Goal: Contribute content: Contribute content

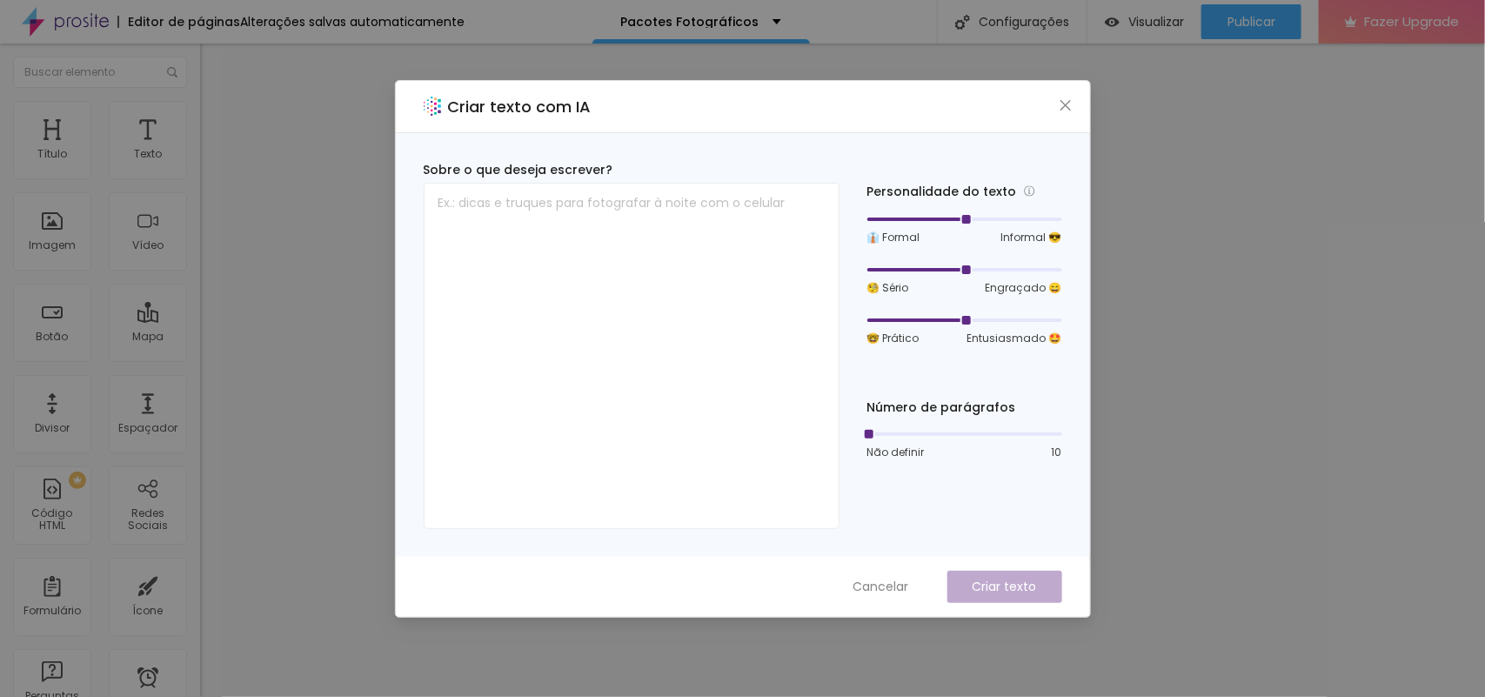
click at [1055, 102] on div "Criar texto com IA" at bounding box center [743, 107] width 694 height 52
click at [1059, 105] on icon "close" at bounding box center [1066, 105] width 14 height 14
click at [1064, 117] on div "Criar texto com IA" at bounding box center [743, 107] width 694 height 52
click at [1062, 101] on icon "close" at bounding box center [1065, 104] width 10 height 10
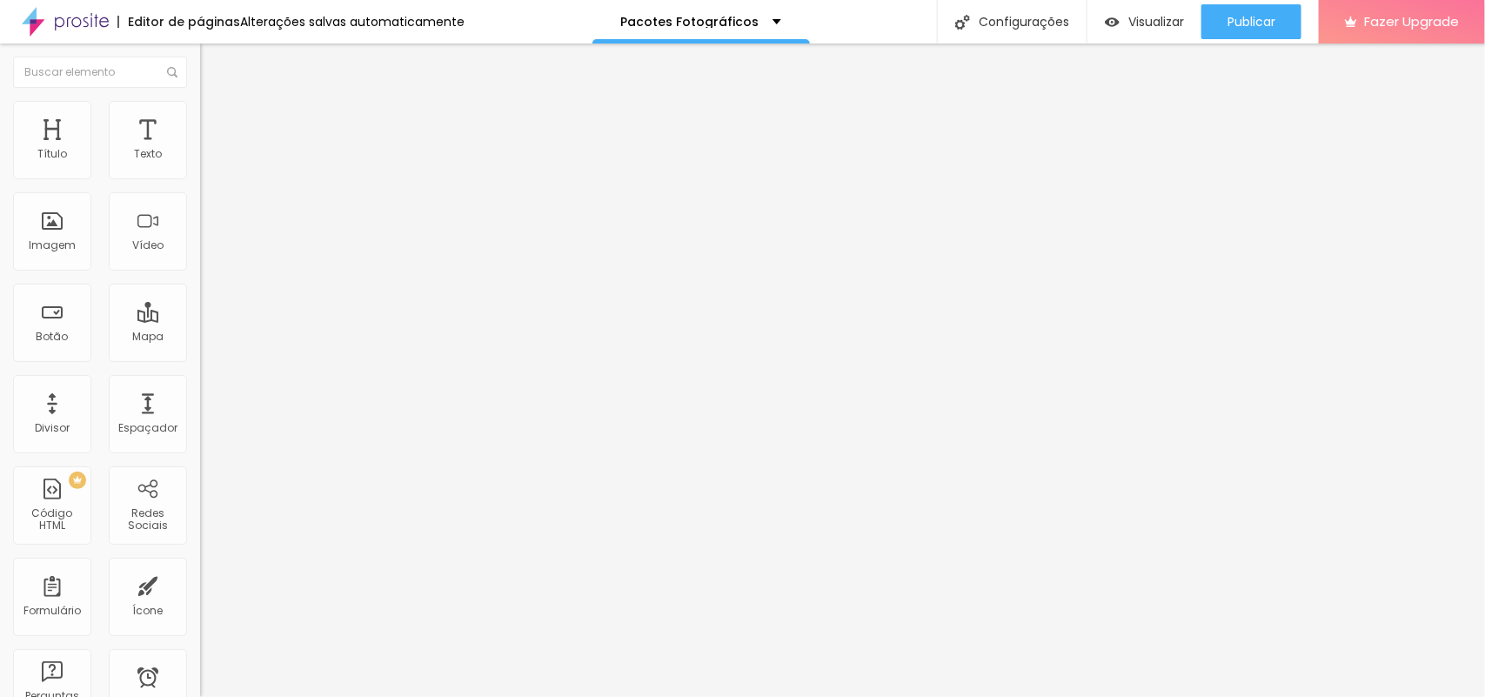
click at [200, 158] on span "Encaixotado" at bounding box center [234, 151] width 68 height 15
click at [1249, 24] on span "Publicar" at bounding box center [1252, 22] width 48 height 14
click at [1220, 14] on button "Publicar" at bounding box center [1252, 21] width 100 height 35
click at [200, 150] on span "Trocar imagem" at bounding box center [247, 142] width 95 height 15
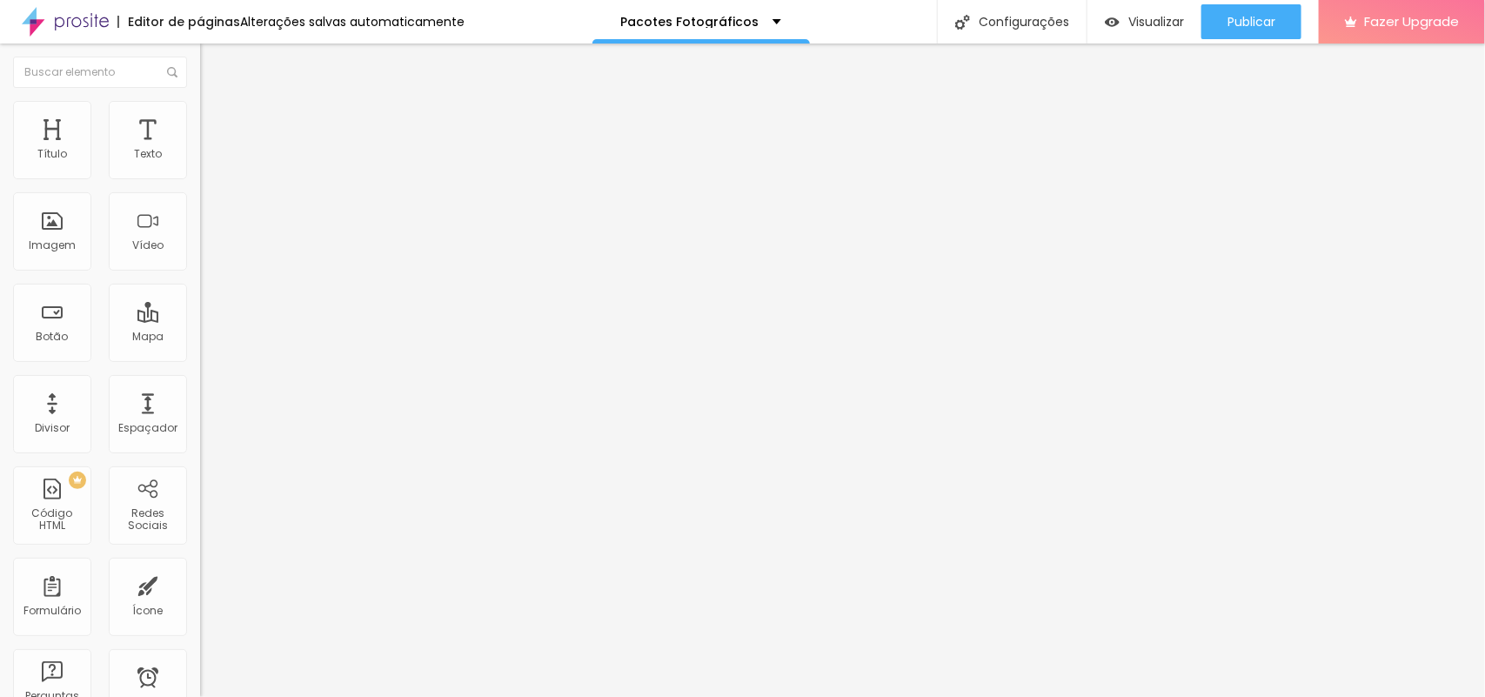
click at [200, 150] on span "Trocar imagem" at bounding box center [247, 142] width 95 height 15
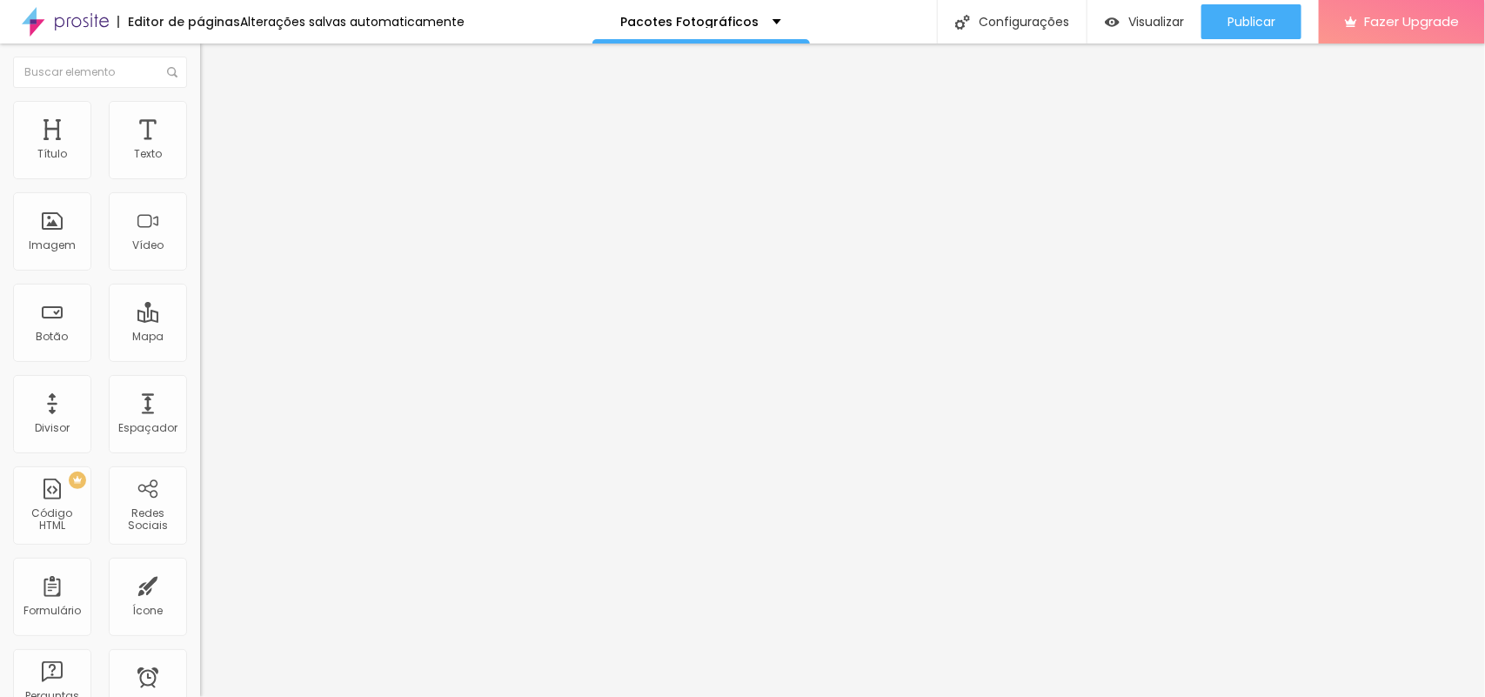
click at [200, 150] on span "Trocar imagem" at bounding box center [247, 142] width 95 height 15
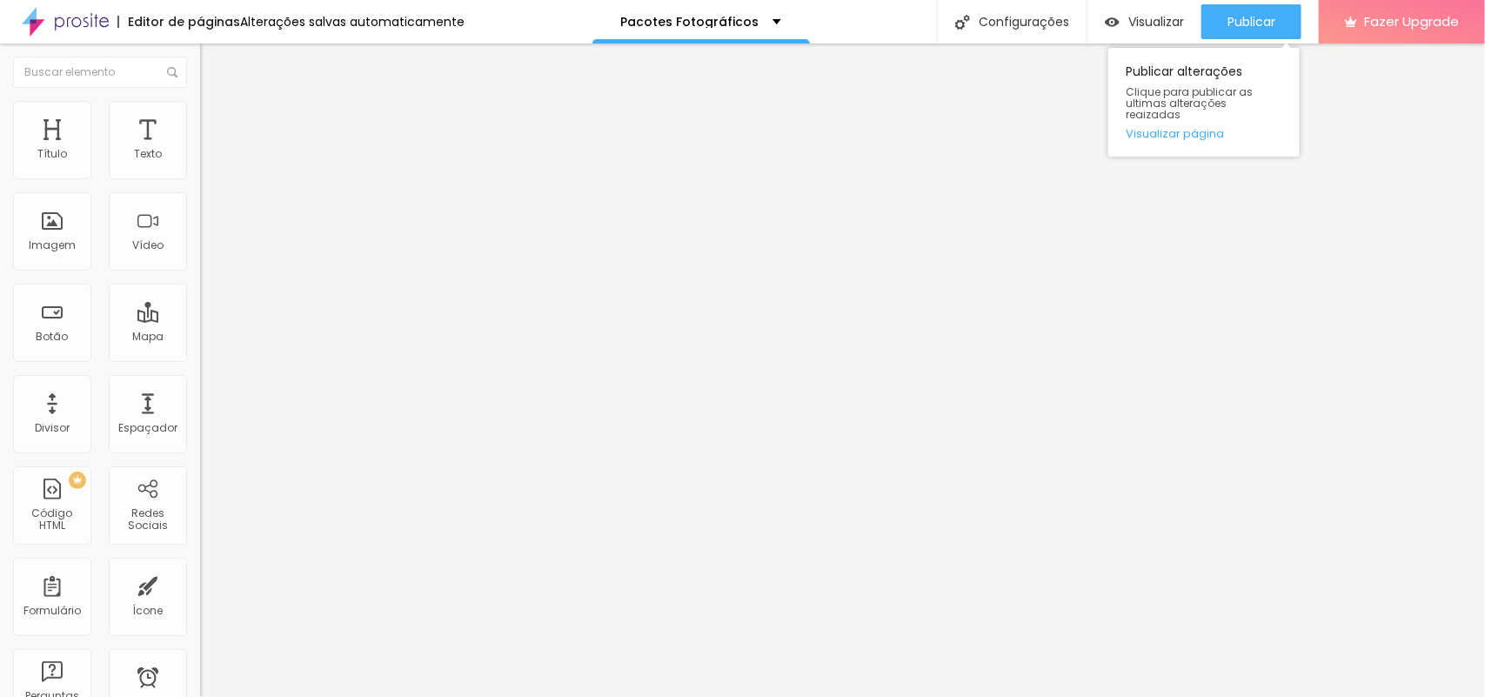
drag, startPoint x: 1254, startPoint y: 10, endPoint x: 1227, endPoint y: 74, distance: 69.0
click at [1255, 10] on div "Publicar" at bounding box center [1252, 21] width 48 height 35
click at [1236, 18] on span "Publicar" at bounding box center [1252, 22] width 48 height 14
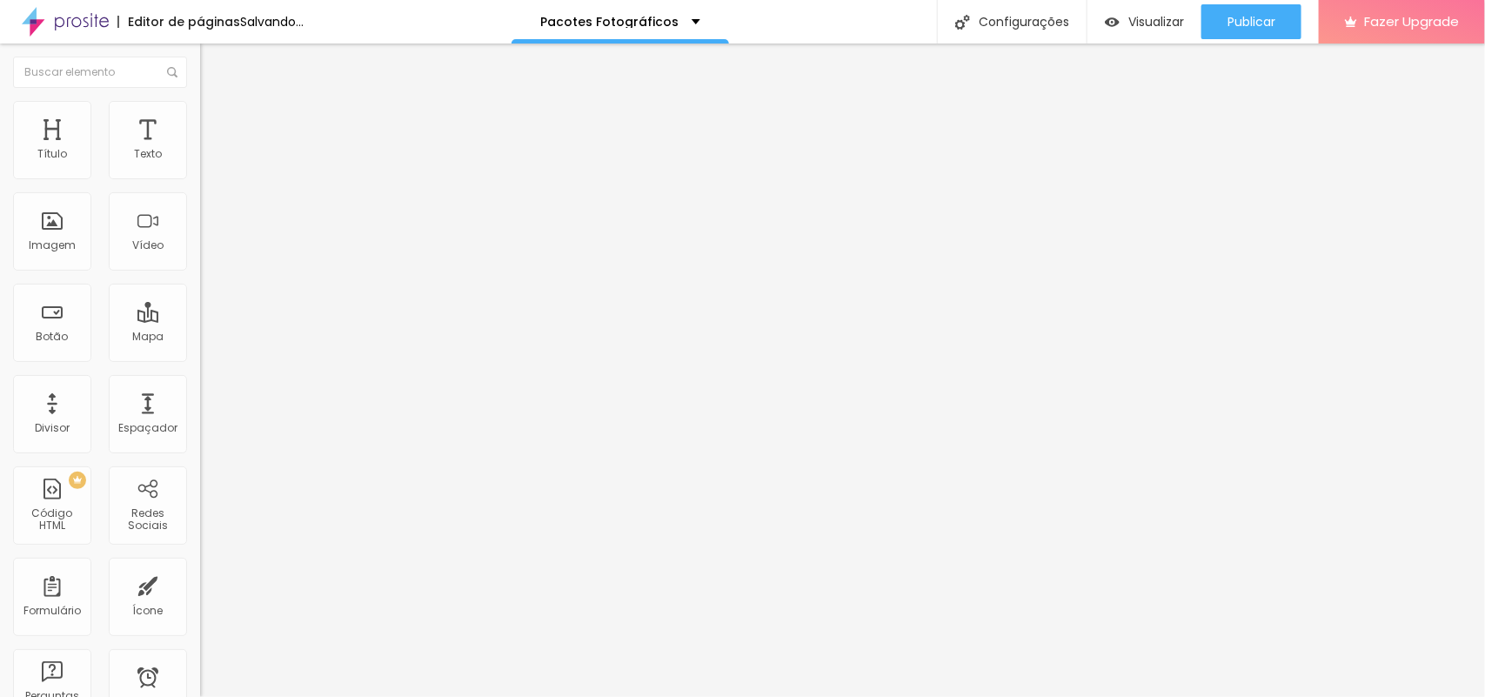
click at [200, 150] on span "Trocar imagem" at bounding box center [247, 142] width 95 height 15
click at [200, 272] on span "1:1 Quadrado" at bounding box center [234, 265] width 69 height 15
click at [200, 320] on span "Original" at bounding box center [221, 312] width 42 height 15
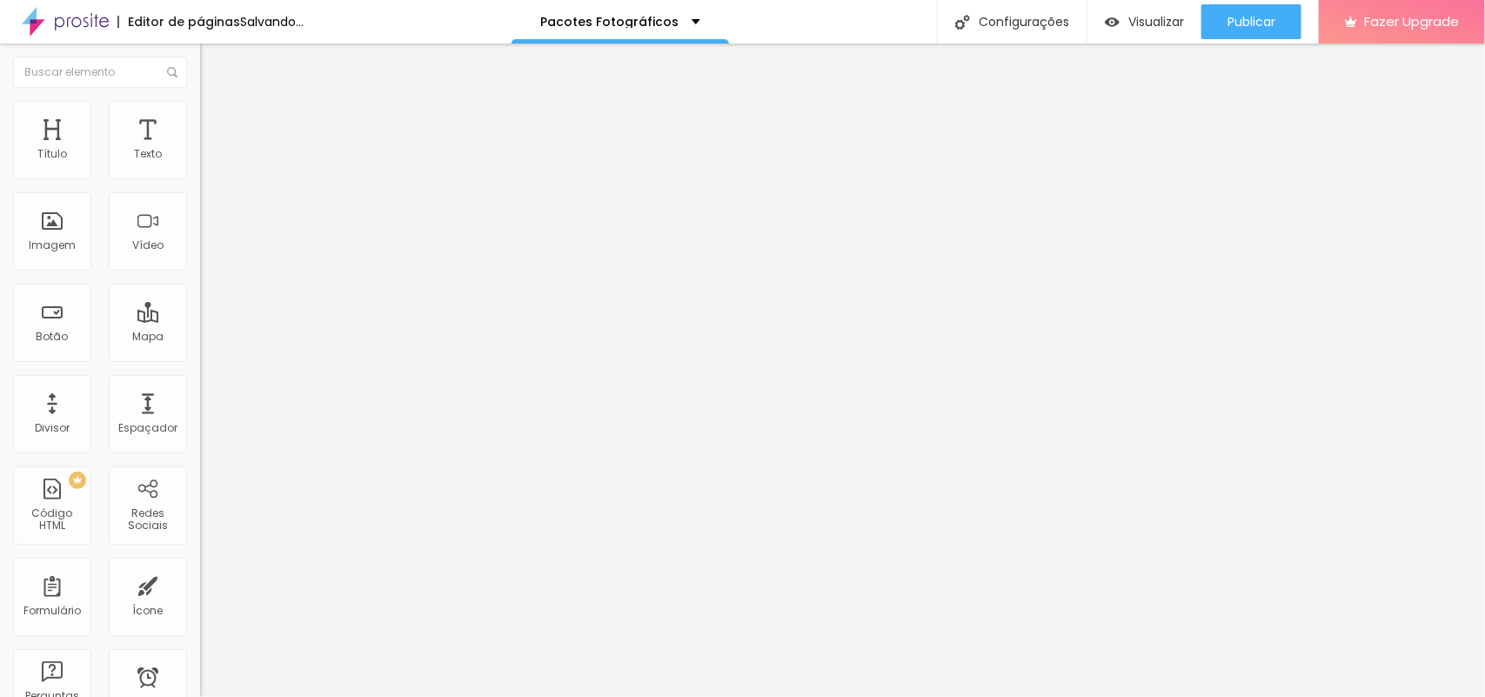
click at [200, 150] on span "Trocar imagem" at bounding box center [247, 142] width 95 height 15
drag, startPoint x: 1295, startPoint y: 620, endPoint x: 1306, endPoint y: 620, distance: 11.3
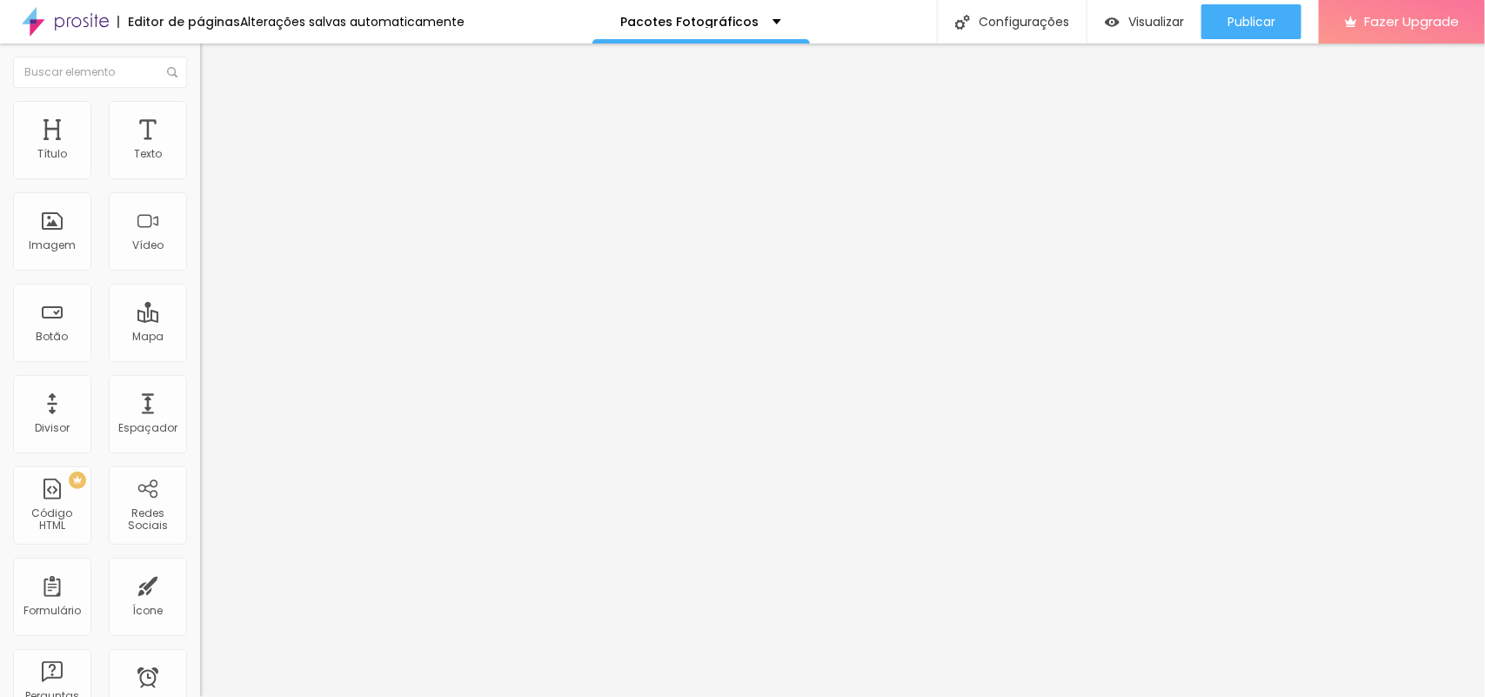
click at [200, 272] on span "1:1 Quadrado" at bounding box center [234, 265] width 69 height 15
click at [200, 318] on div "Original" at bounding box center [300, 313] width 200 height 10
click at [200, 150] on span "Trocar imagem" at bounding box center [247, 142] width 95 height 15
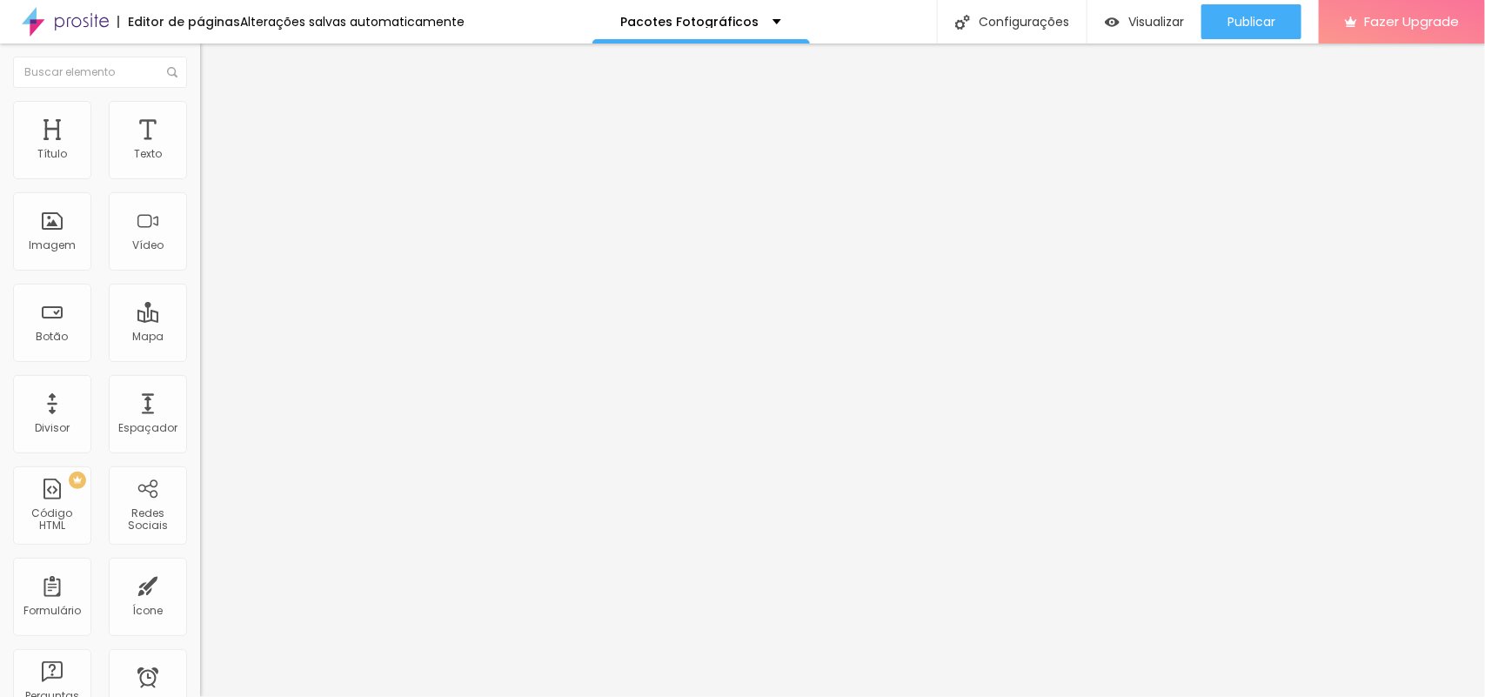
click at [200, 272] on span "1:1 Quadrado" at bounding box center [234, 265] width 69 height 15
click at [200, 318] on div "Original" at bounding box center [300, 313] width 200 height 10
click at [200, 150] on span "Adicionar imagem" at bounding box center [256, 142] width 112 height 15
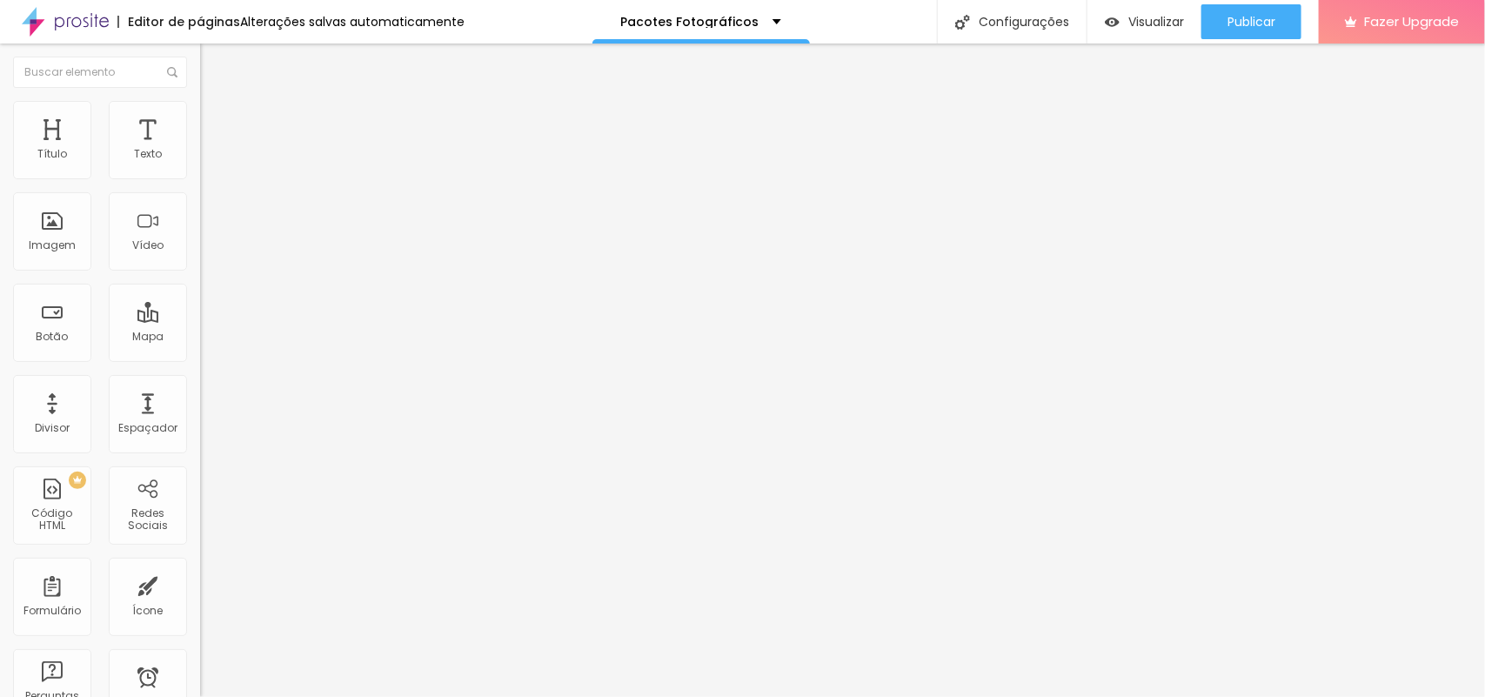
click at [200, 272] on span "Original" at bounding box center [221, 265] width 42 height 15
click at [215, 320] on span "Original" at bounding box center [236, 312] width 42 height 15
click at [200, 150] on span "Trocar imagem" at bounding box center [247, 142] width 95 height 15
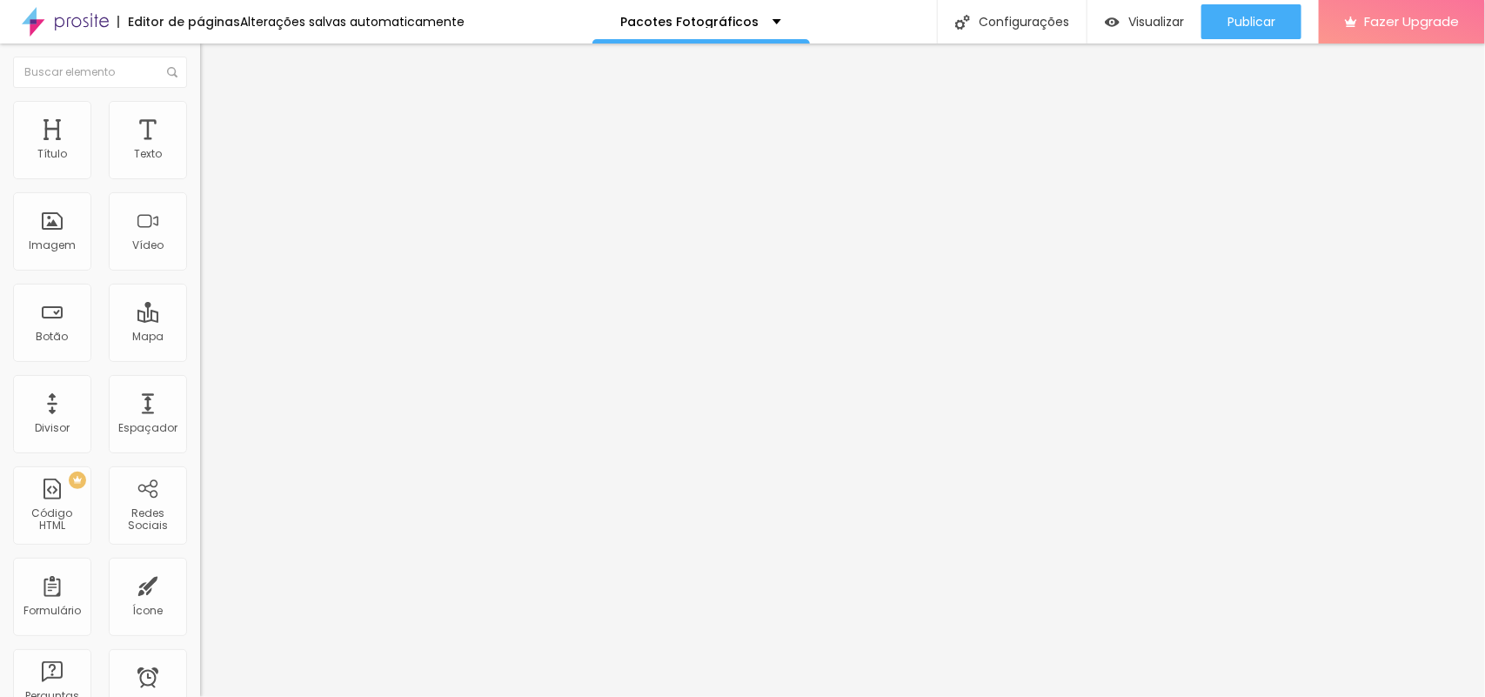
click at [200, 150] on span "Trocar imagem" at bounding box center [247, 142] width 95 height 15
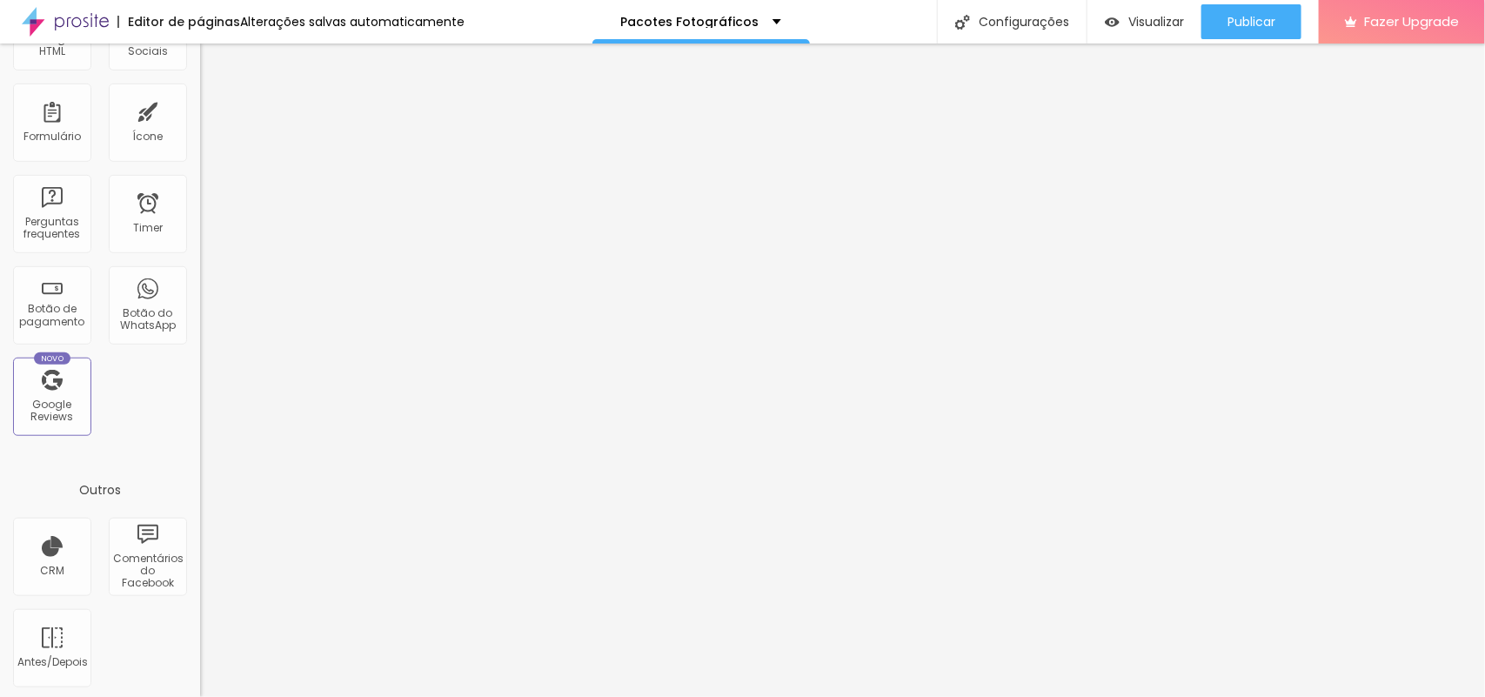
scroll to position [477, 0]
click at [55, 637] on div "Antes/Depois" at bounding box center [52, 645] width 78 height 78
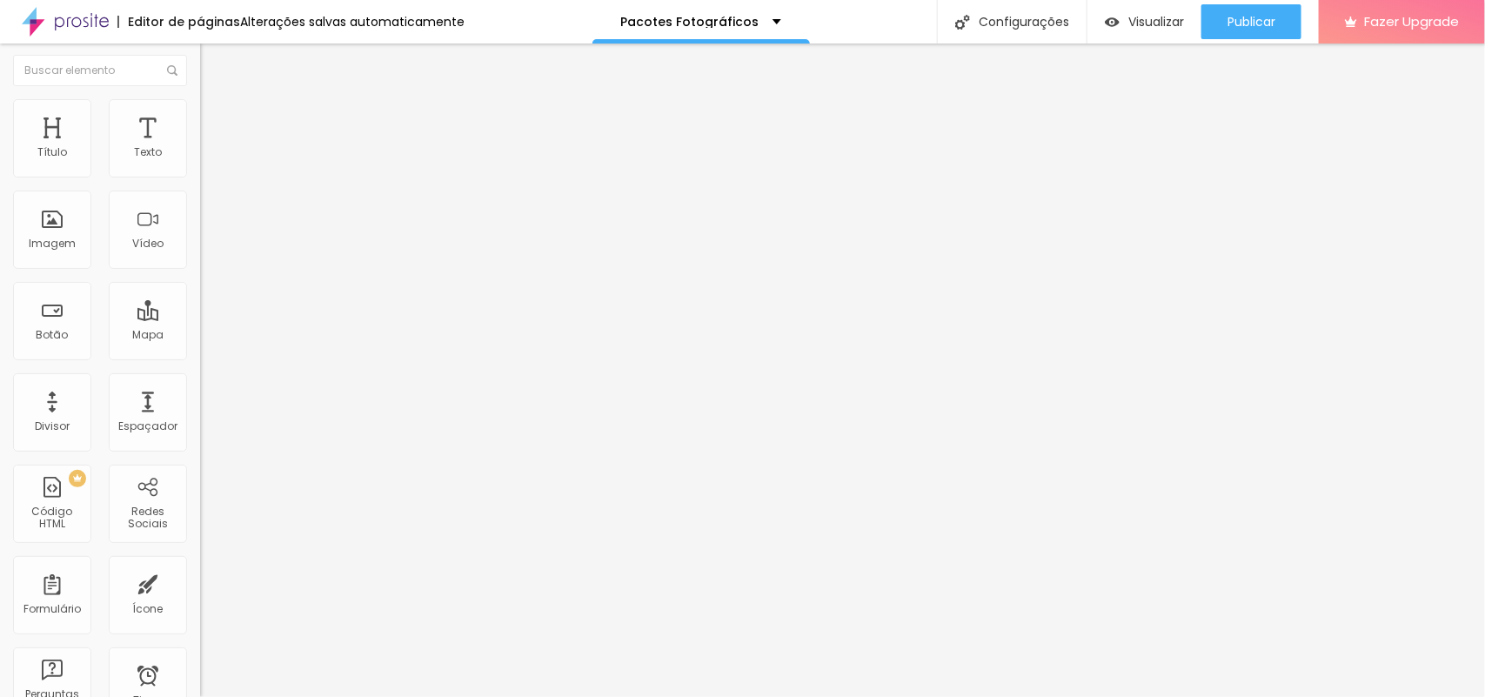
click at [200, 158] on span "Adicionar imagem" at bounding box center [256, 151] width 112 height 15
click at [200, 231] on span "Adicionar imagem" at bounding box center [256, 223] width 112 height 15
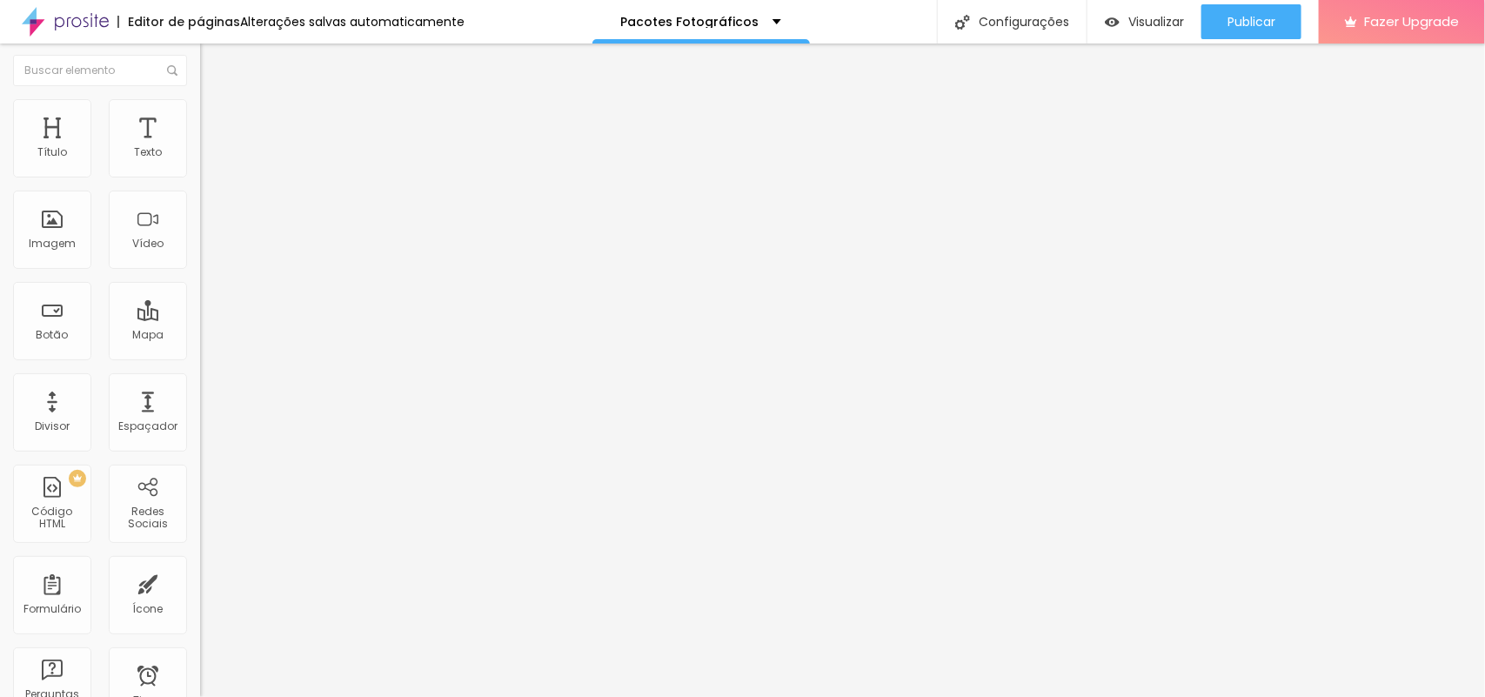
click at [200, 439] on span "Horizontal" at bounding box center [226, 431] width 53 height 15
click at [200, 370] on span "16:9 Cinema" at bounding box center [233, 362] width 66 height 15
click at [200, 418] on span "Original" at bounding box center [221, 410] width 42 height 15
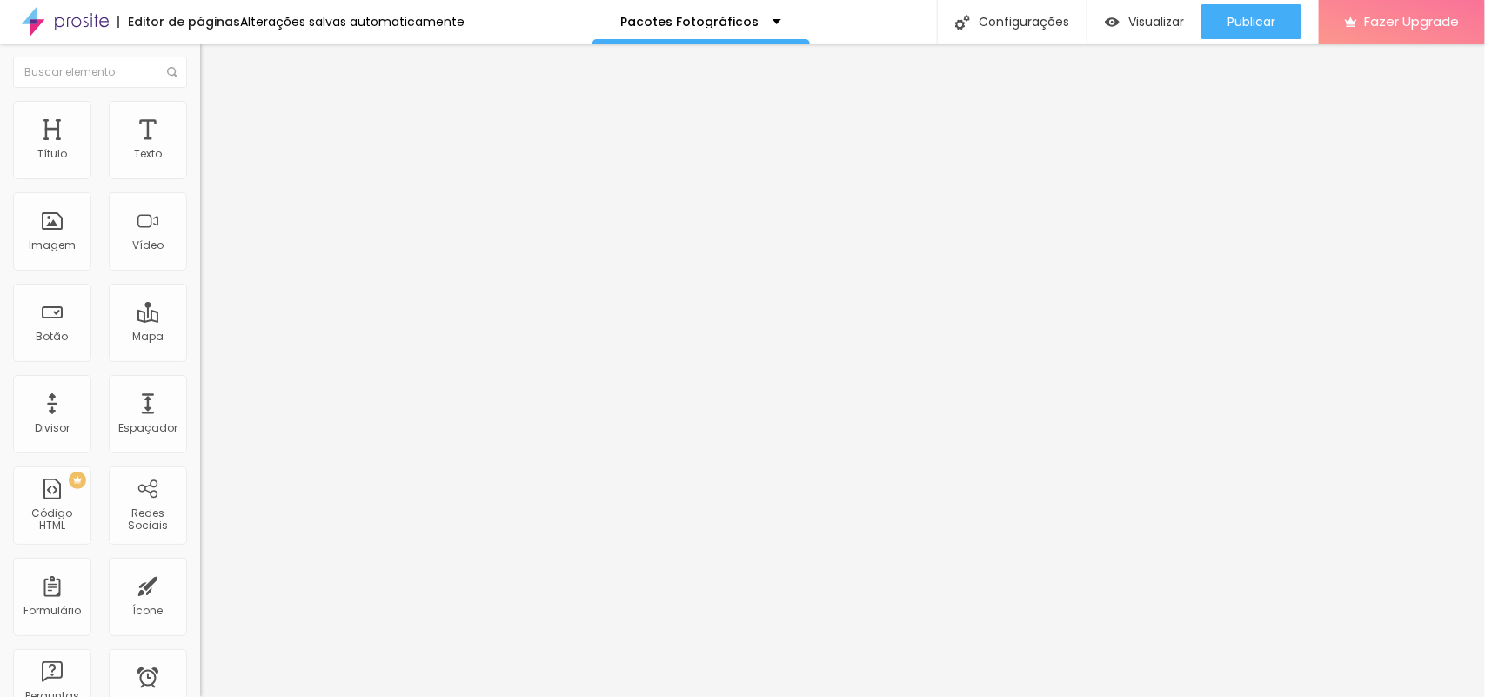
click at [200, 160] on span "Trocar imagem" at bounding box center [247, 152] width 95 height 15
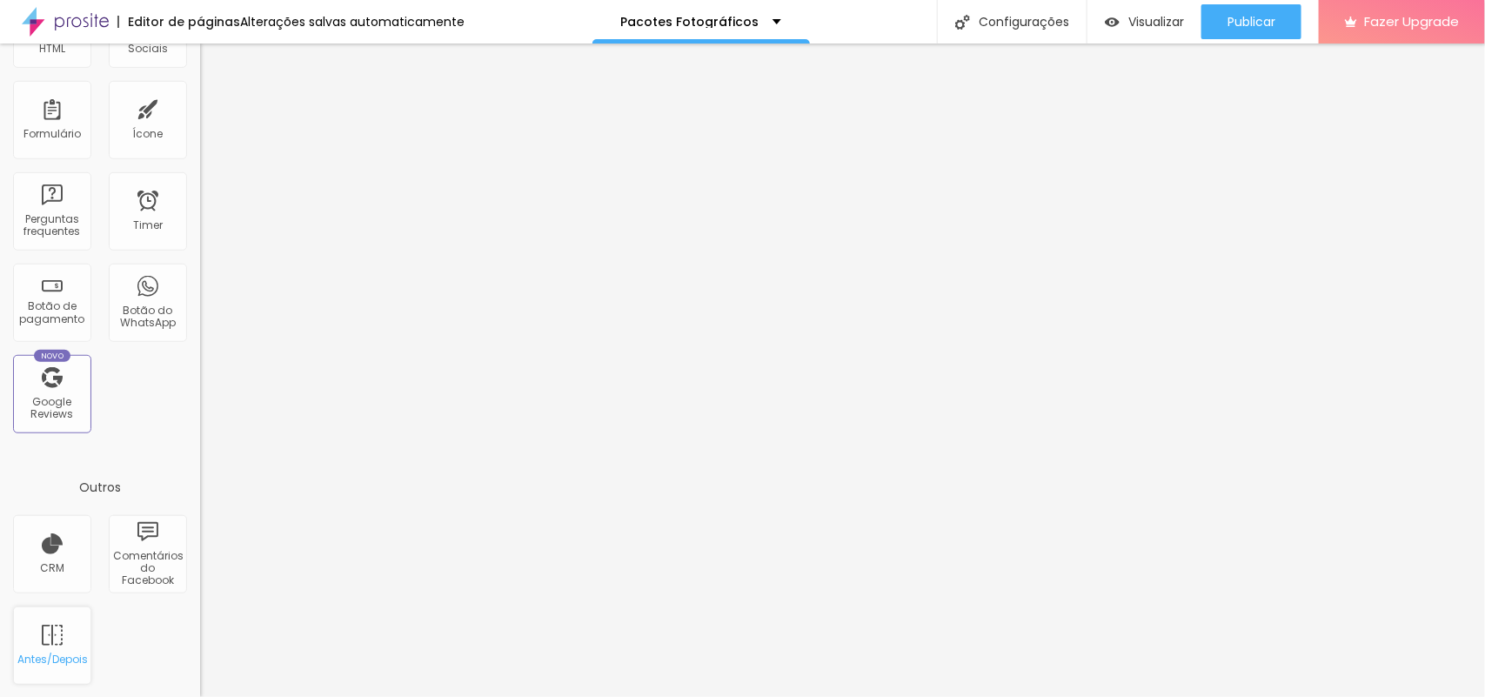
scroll to position [2, 0]
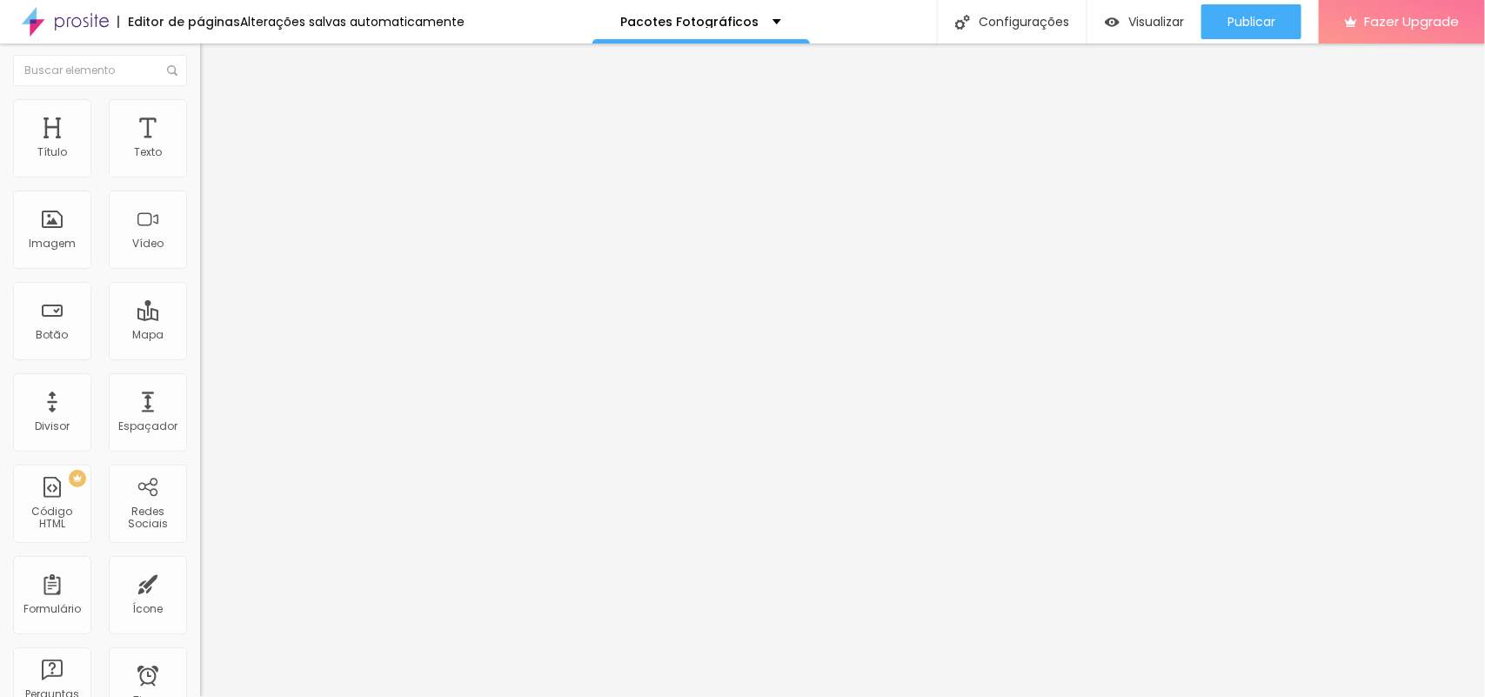
click at [200, 158] on span "Adicionar imagem" at bounding box center [256, 151] width 112 height 15
click at [200, 231] on span "Adicionar imagem" at bounding box center [256, 223] width 112 height 15
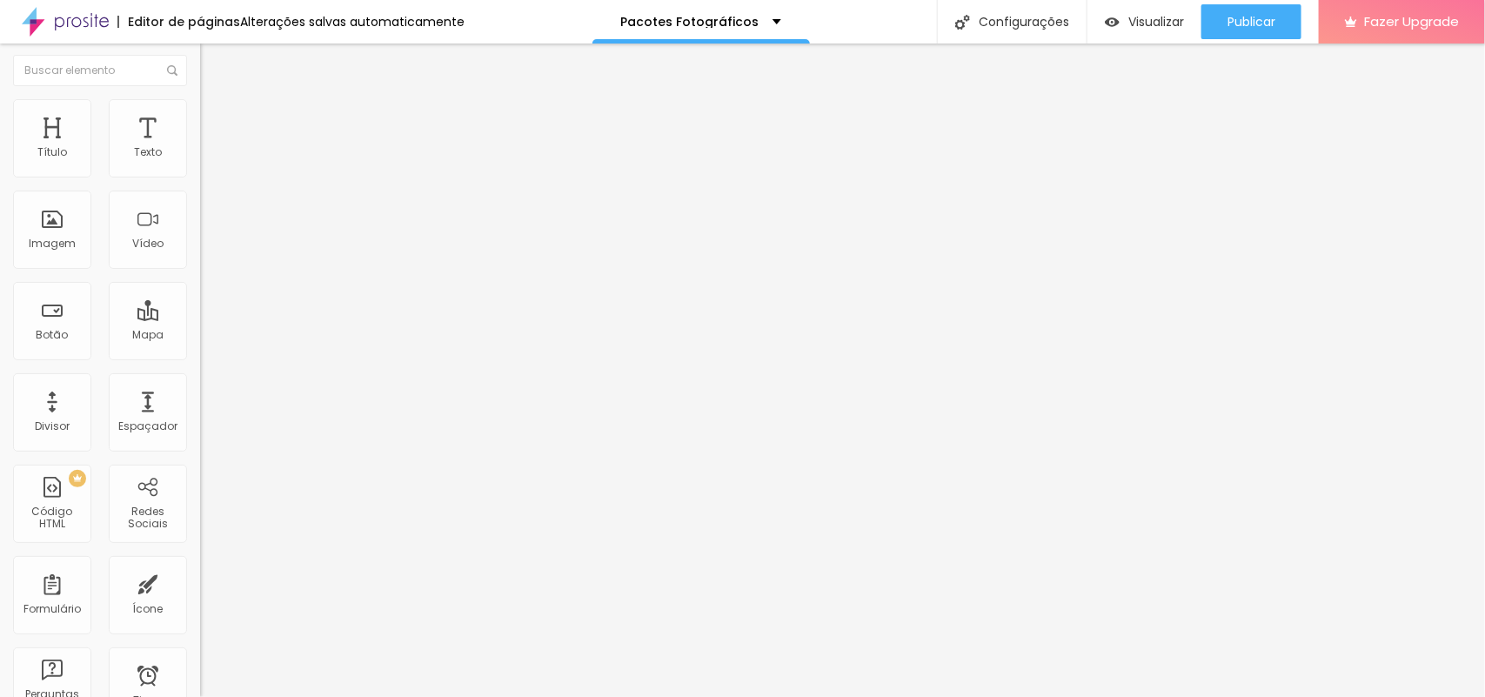
scroll to position [544, 0]
click at [200, 158] on span "Trocar imagem" at bounding box center [247, 151] width 95 height 15
drag, startPoint x: 968, startPoint y: 435, endPoint x: 983, endPoint y: 440, distance: 16.5
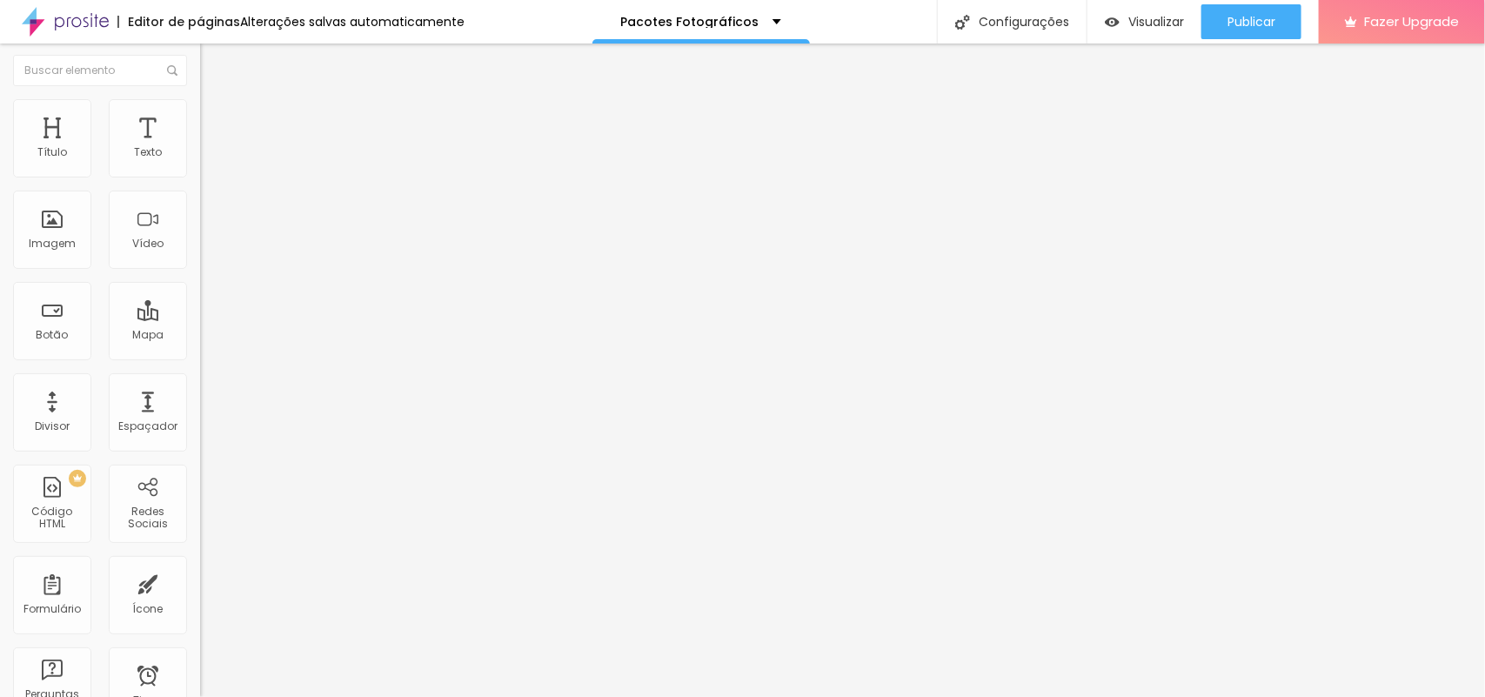
click at [200, 311] on span "Em baixo" at bounding box center [224, 304] width 49 height 15
click at [200, 370] on span "16:9 Cinema" at bounding box center [233, 362] width 66 height 15
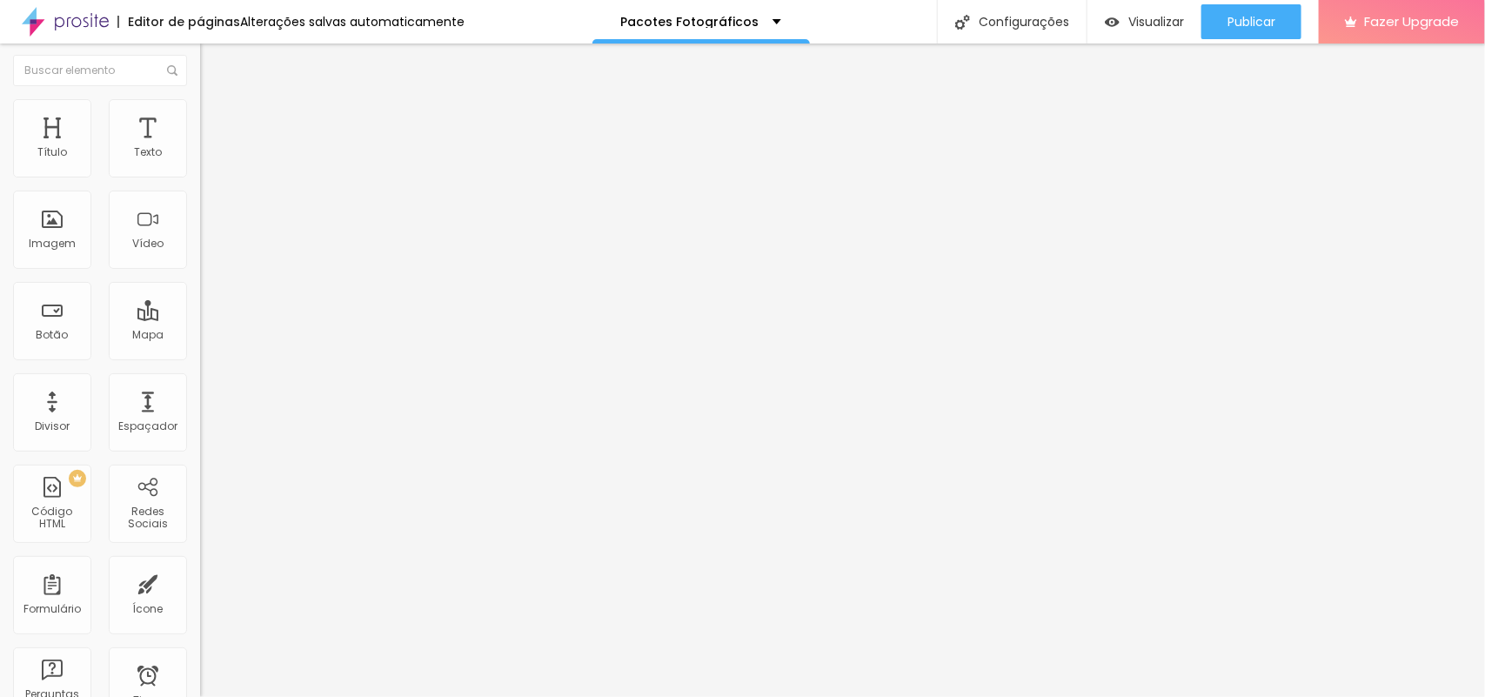
click at [200, 418] on span "Original" at bounding box center [221, 410] width 42 height 15
click at [200, 160] on span "Adicionar imagem" at bounding box center [256, 152] width 112 height 15
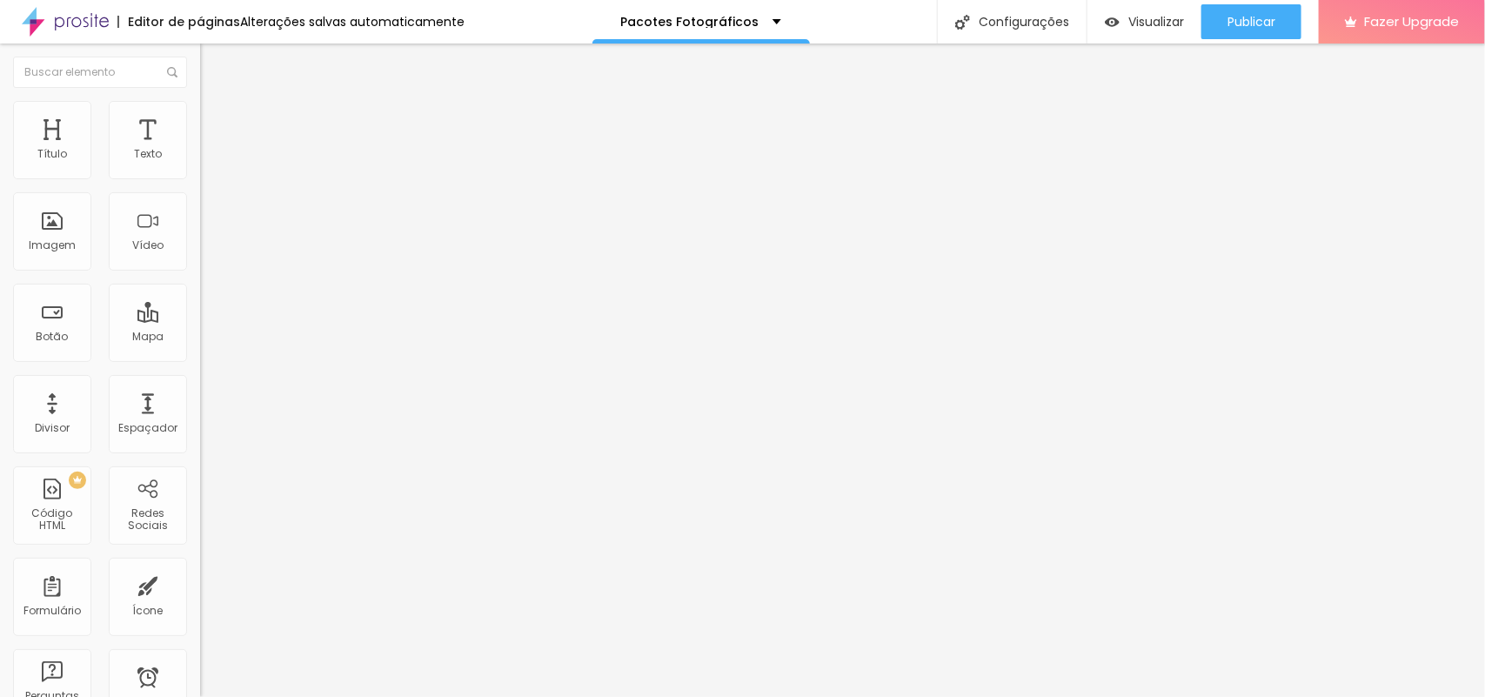
click at [200, 232] on span "Adicionar imagem" at bounding box center [256, 225] width 112 height 15
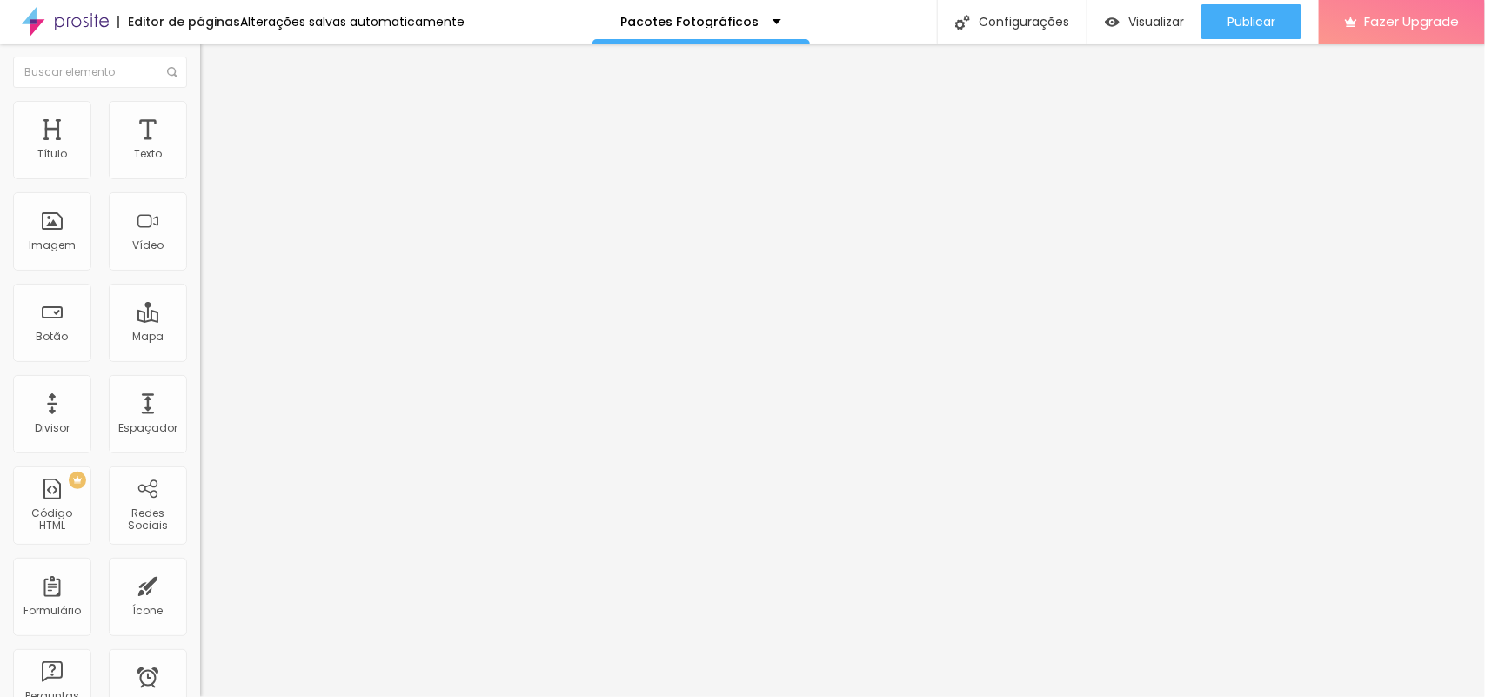
click at [200, 372] on span "16:9 Cinema" at bounding box center [233, 364] width 66 height 15
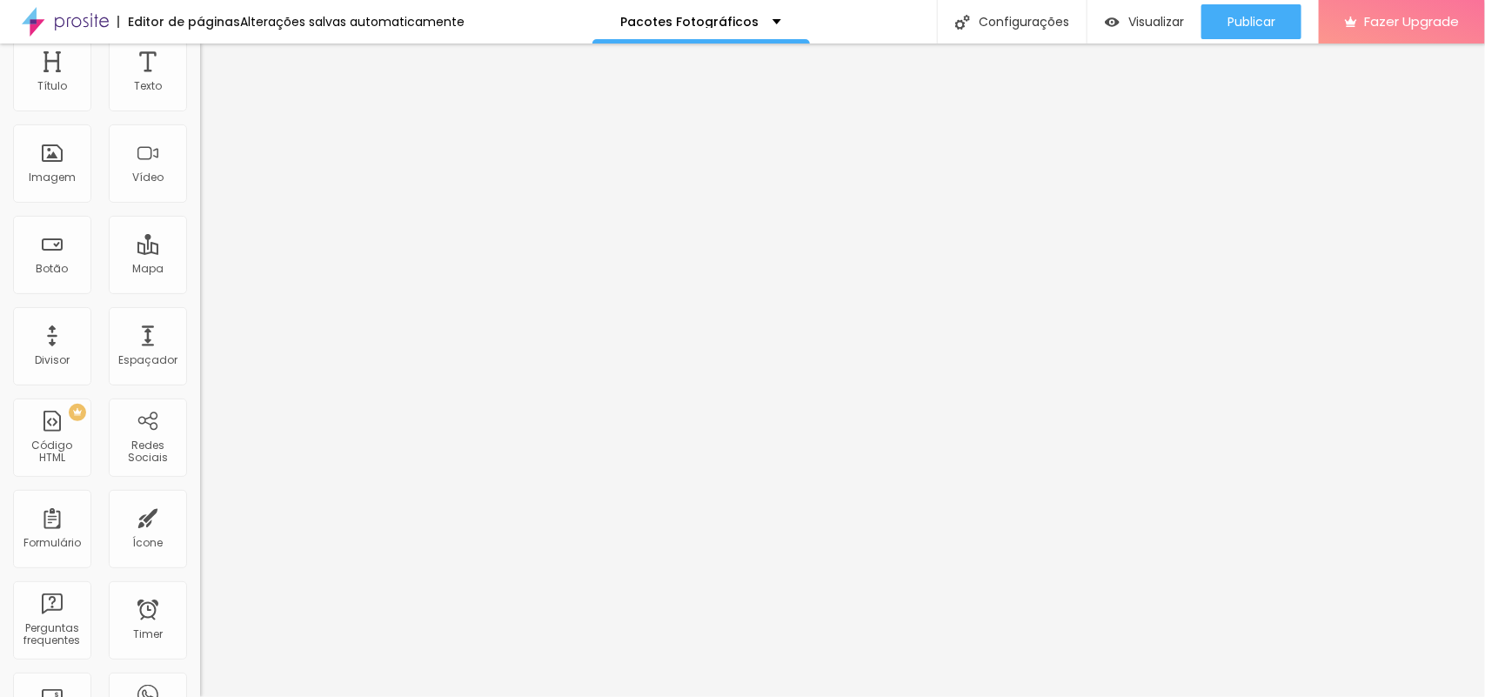
scroll to position [105, 0]
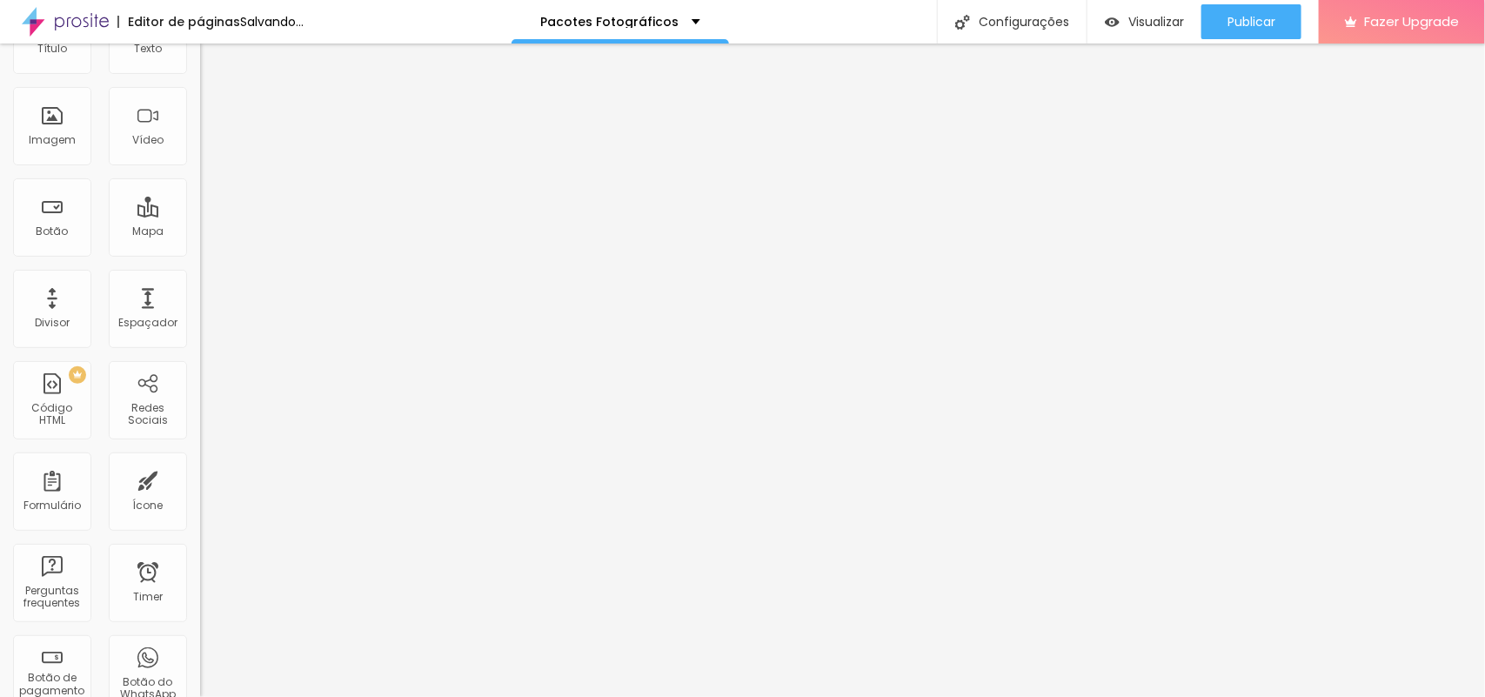
click at [200, 314] on span "Original" at bounding box center [221, 306] width 42 height 15
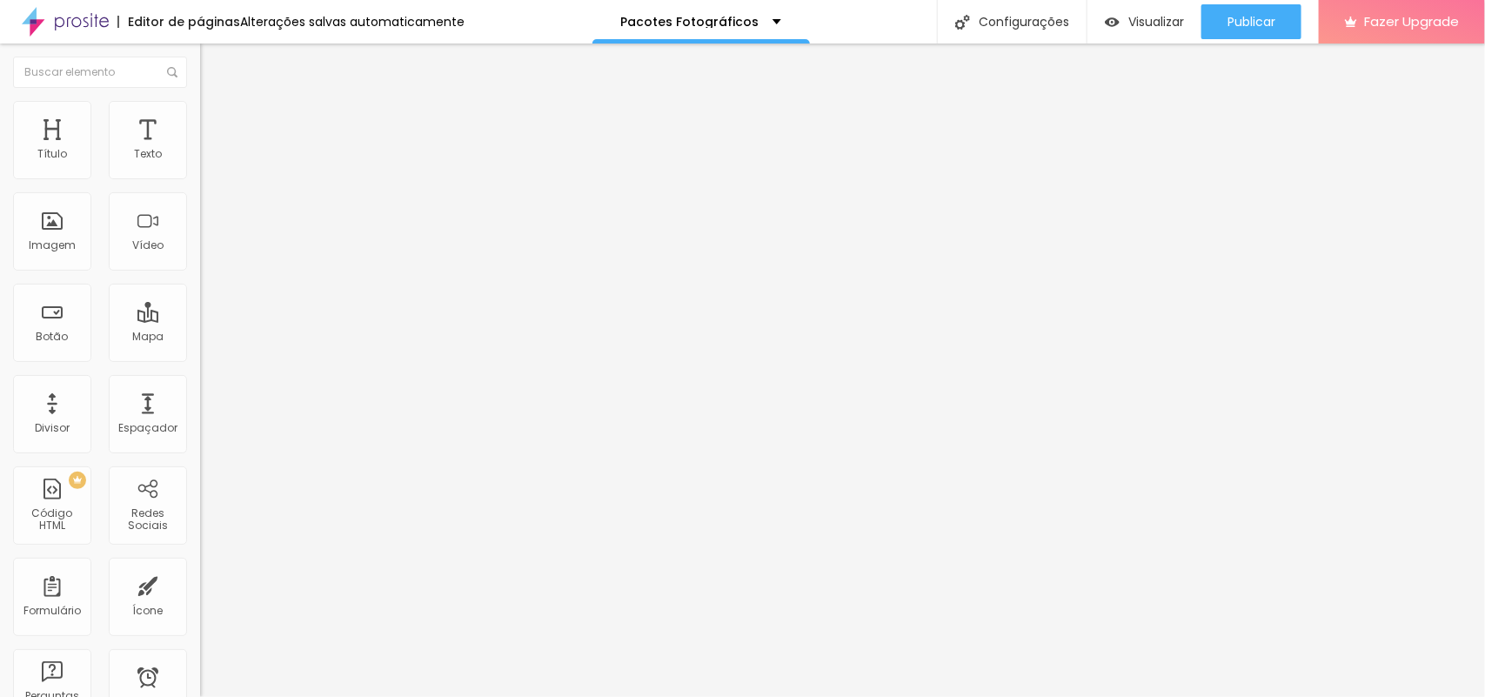
click at [200, 160] on span "Adicionar imagem" at bounding box center [256, 152] width 112 height 15
click at [200, 232] on span "Adicionar imagem" at bounding box center [256, 225] width 112 height 15
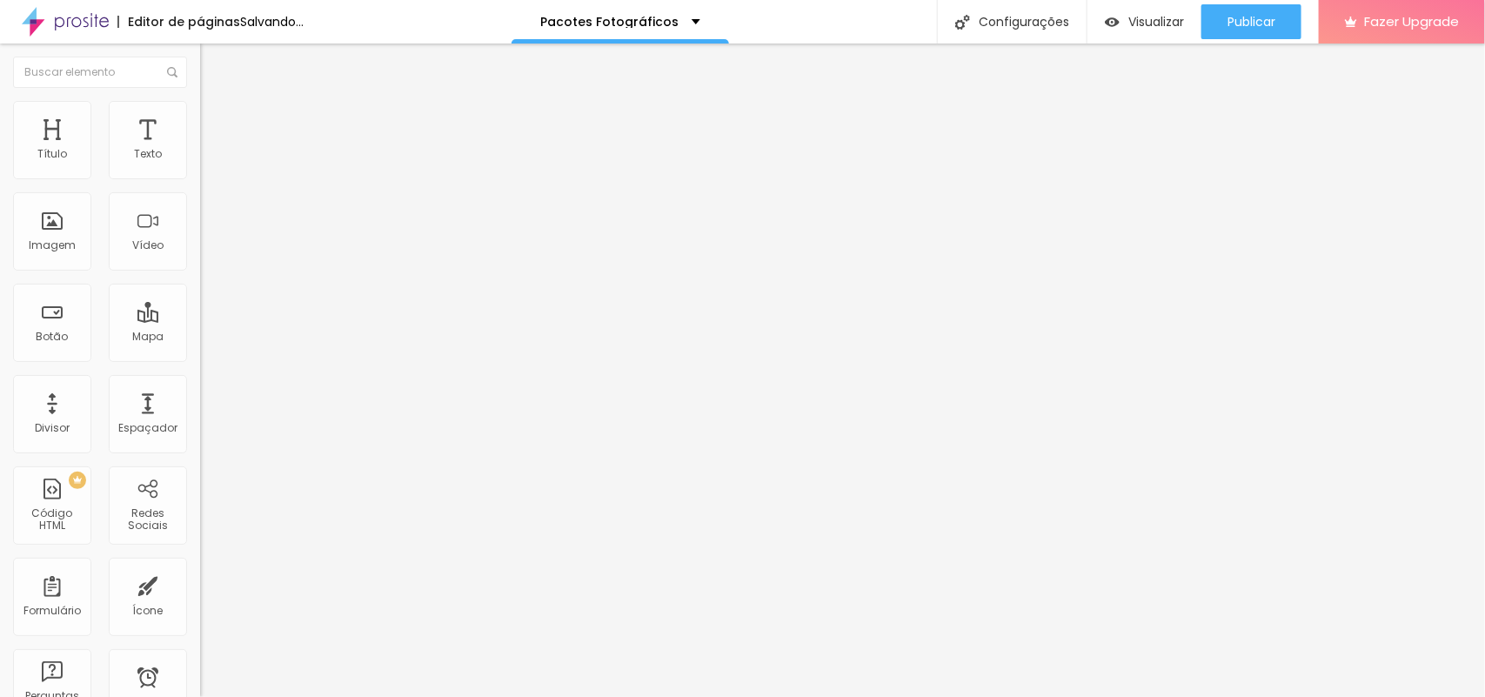
drag, startPoint x: 638, startPoint y: 358, endPoint x: 646, endPoint y: 371, distance: 15.2
click at [200, 372] on span "16:9 Cinema" at bounding box center [233, 364] width 66 height 15
click at [200, 419] on span "Original" at bounding box center [221, 412] width 42 height 15
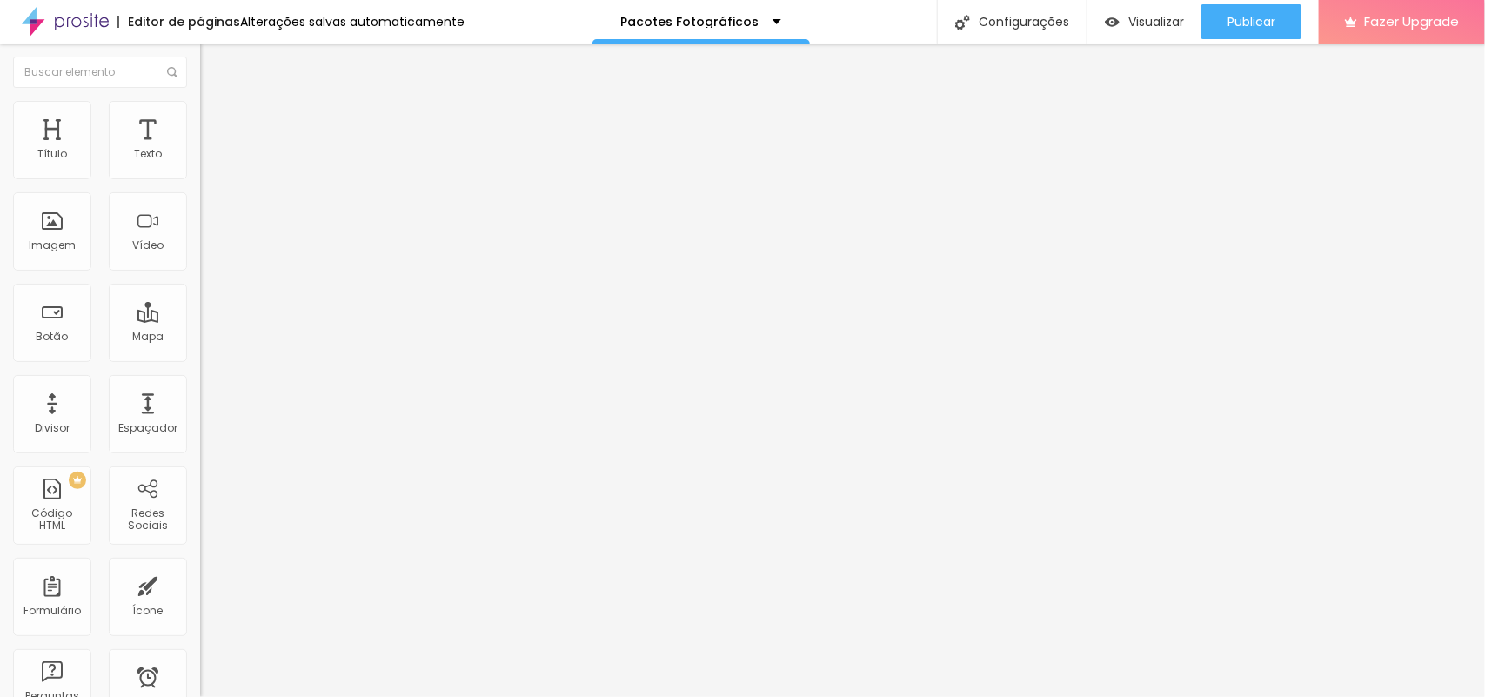
click at [213, 70] on img "button" at bounding box center [220, 64] width 14 height 14
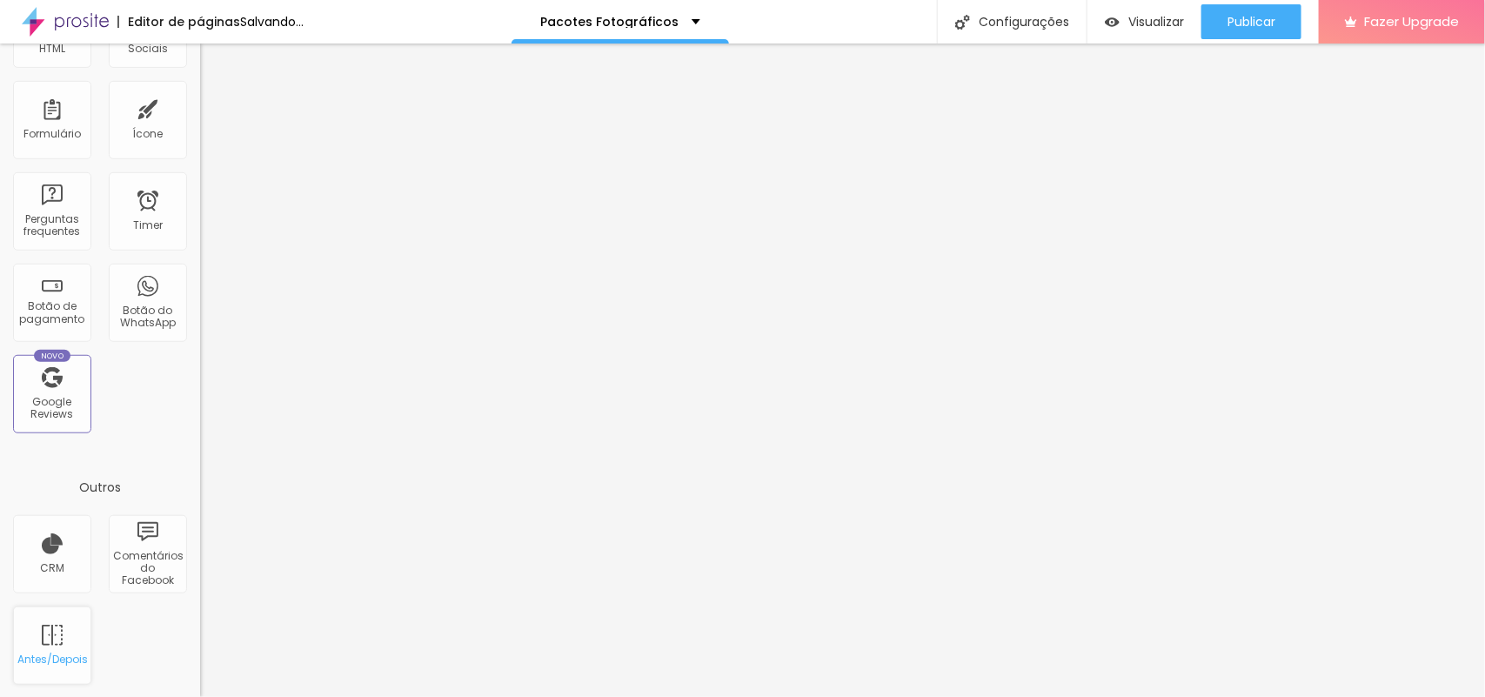
scroll to position [2, 0]
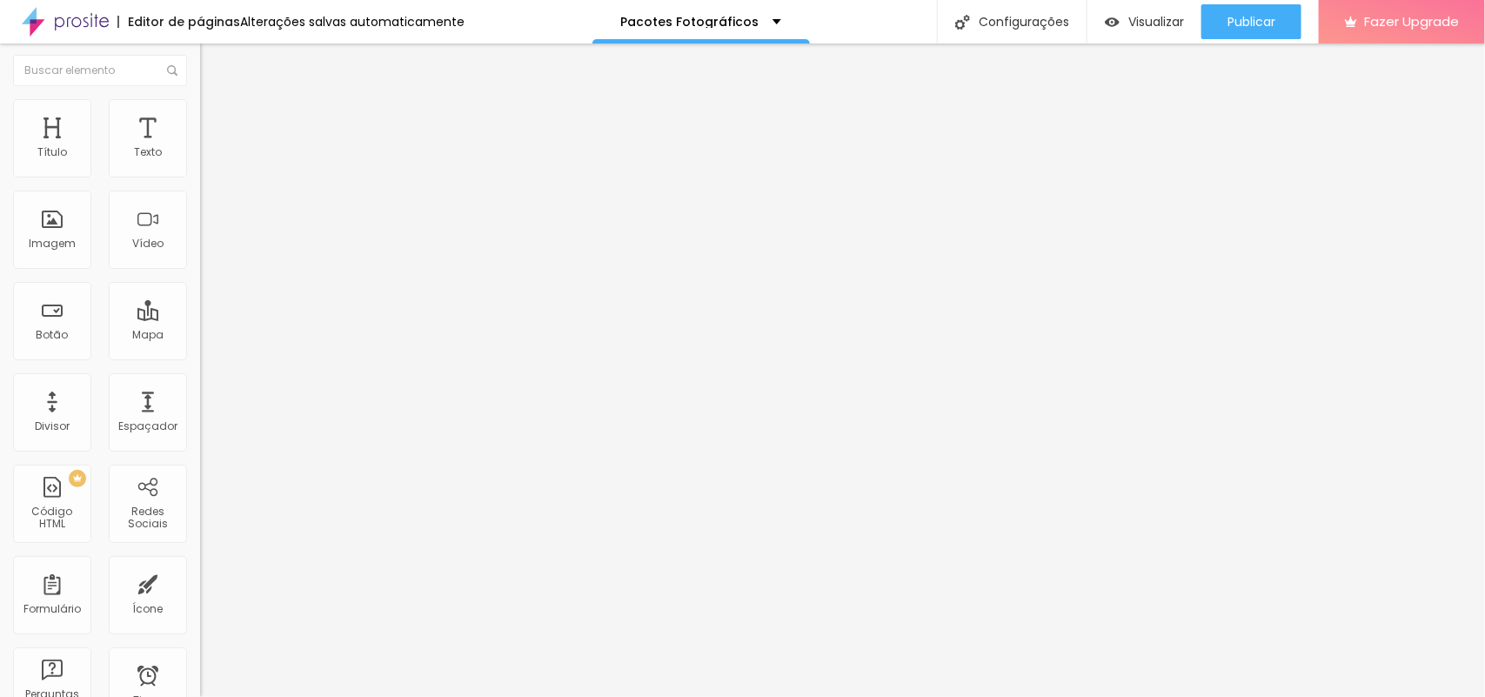
click at [200, 158] on span "Adicionar imagem" at bounding box center [256, 151] width 112 height 15
click at [200, 231] on span "Adicionar imagem" at bounding box center [256, 223] width 112 height 15
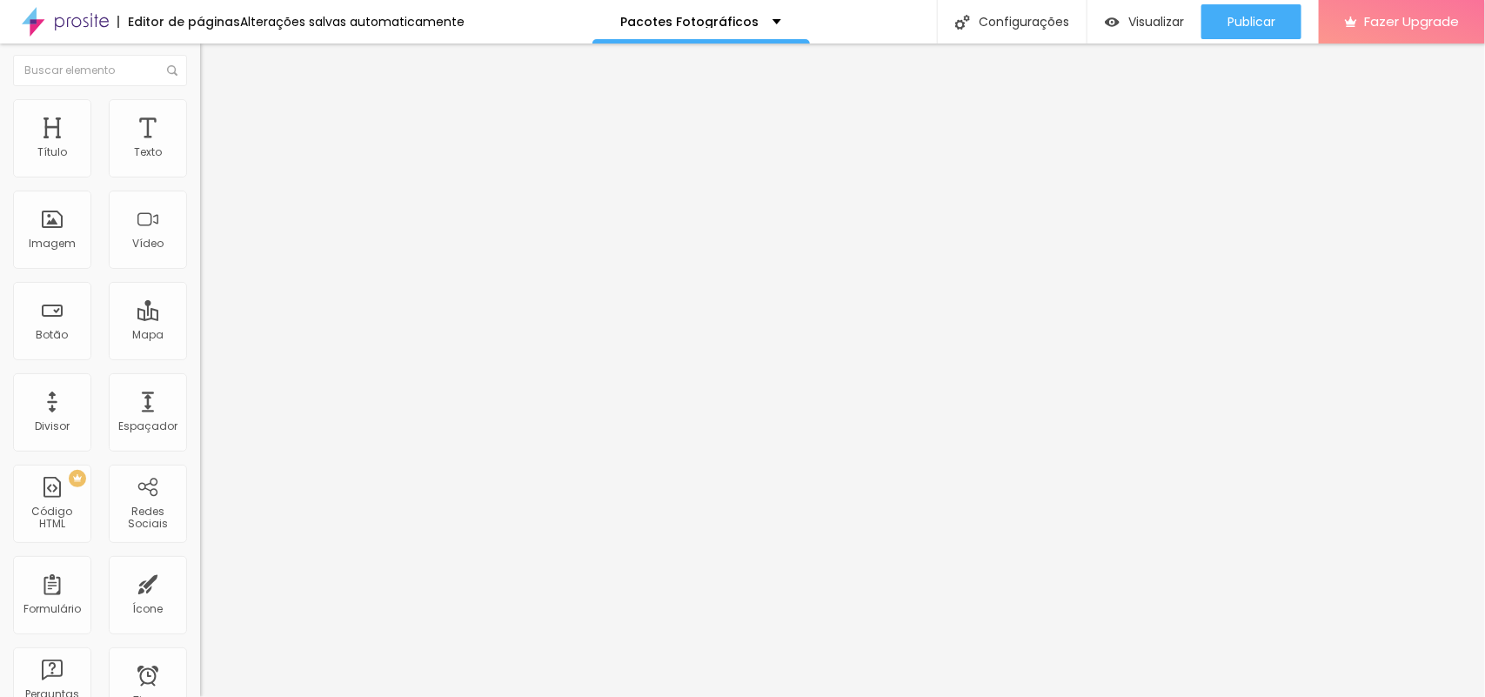
click at [200, 370] on span "16:9 Cinema" at bounding box center [233, 362] width 66 height 15
click at [200, 418] on span "Original" at bounding box center [221, 410] width 42 height 15
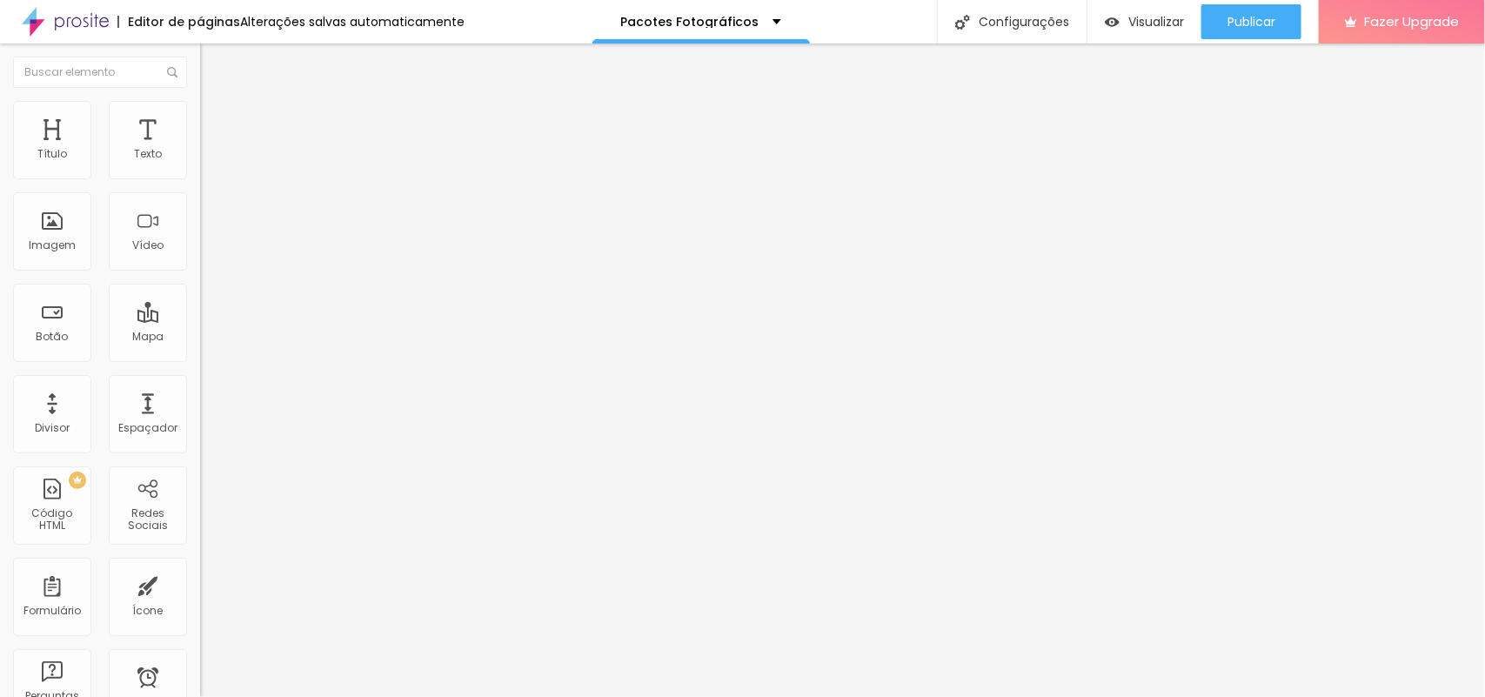
click at [213, 66] on div "Editar Antes/Depois" at bounding box center [286, 64] width 146 height 14
click at [200, 160] on span "Trocar imagem" at bounding box center [247, 152] width 95 height 15
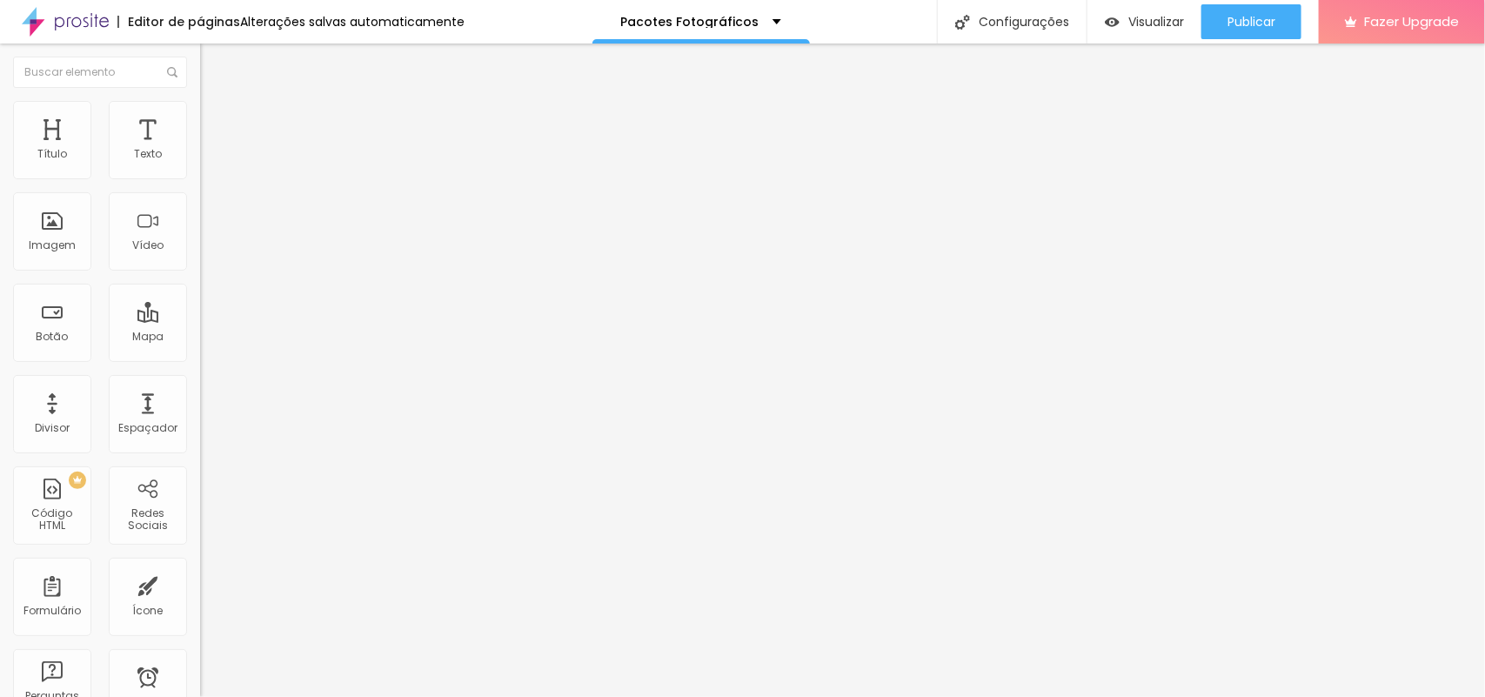
click at [200, 160] on span "Trocar imagem" at bounding box center [247, 152] width 95 height 15
click at [200, 232] on span "Trocar imagem" at bounding box center [247, 225] width 95 height 15
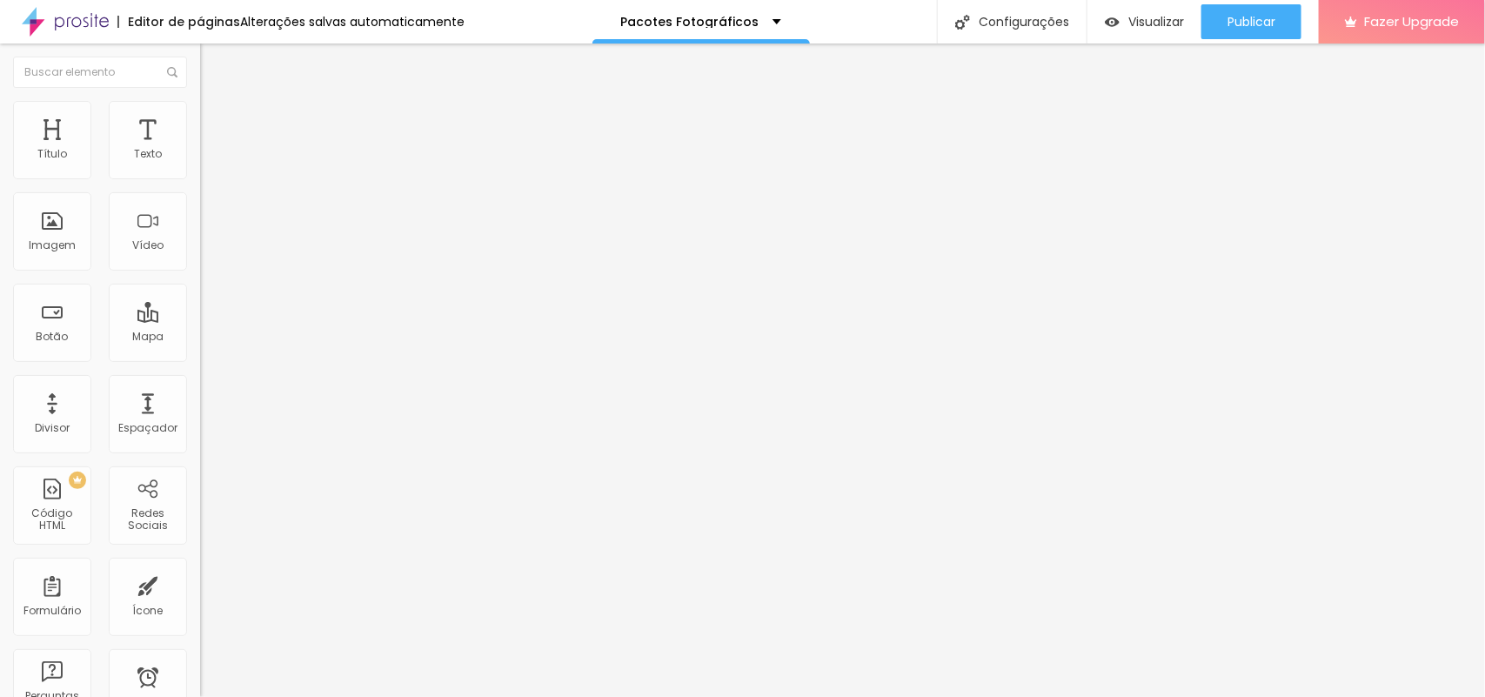
click at [1249, 26] on span "Publicar" at bounding box center [1252, 22] width 48 height 14
click at [200, 160] on span "Trocar imagem" at bounding box center [247, 152] width 95 height 15
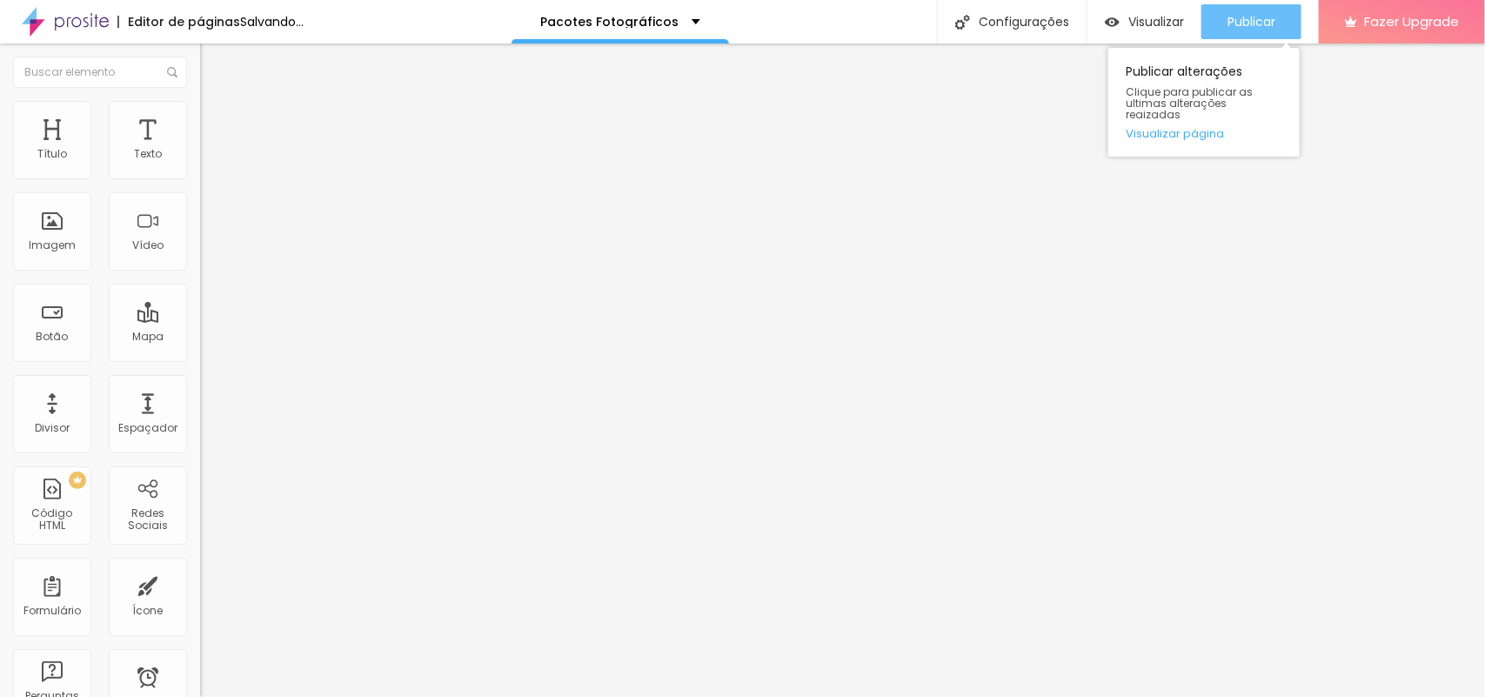
click at [1251, 18] on span "Publicar" at bounding box center [1252, 22] width 48 height 14
click at [1228, 27] on span "Publicar" at bounding box center [1252, 22] width 48 height 14
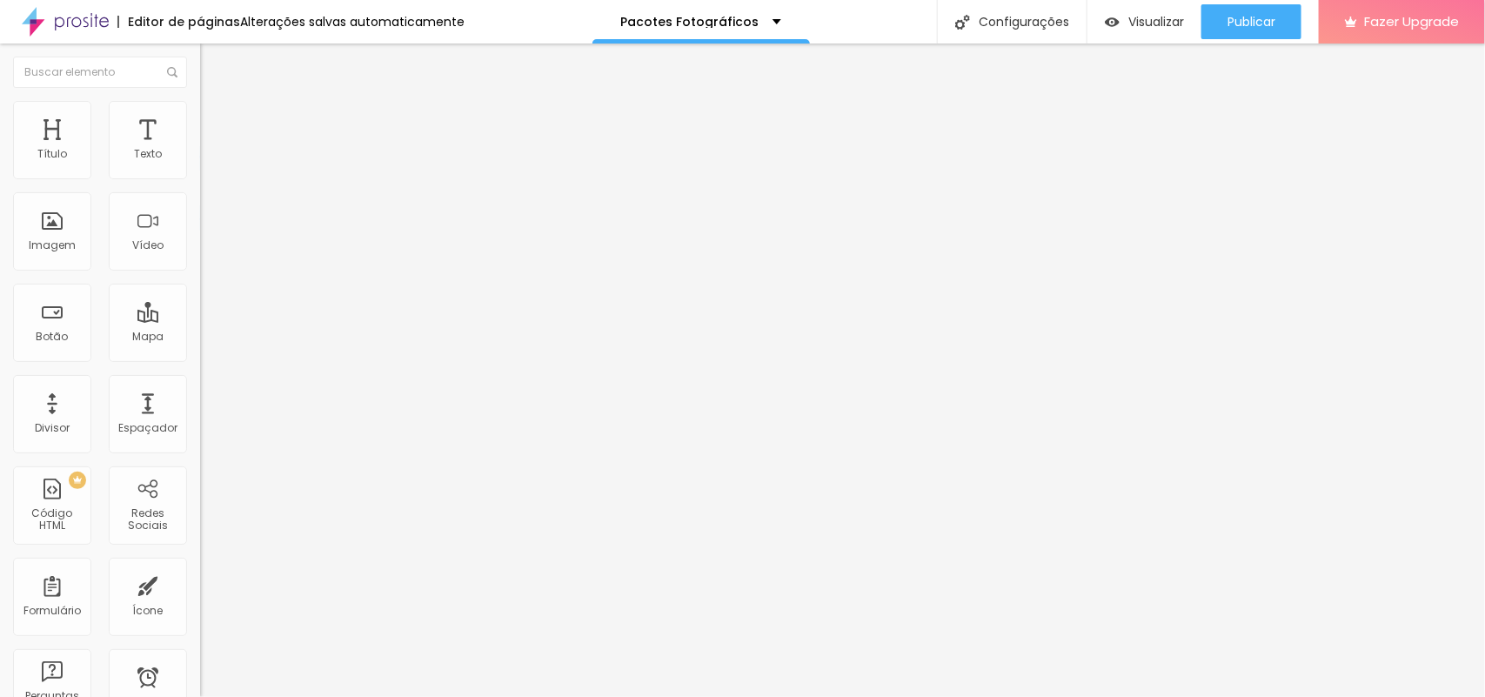
drag, startPoint x: 85, startPoint y: 216, endPoint x: 85, endPoint y: 297, distance: 80.9
click at [200, 297] on div "Imagem Antes Trocar imagem Descrição Antes Antes Imagem Depois Trocar imagem De…" at bounding box center [300, 323] width 200 height 374
click at [200, 186] on input "Antes" at bounding box center [304, 177] width 209 height 17
click at [295, 160] on span at bounding box center [300, 152] width 10 height 15
drag, startPoint x: 157, startPoint y: 423, endPoint x: 149, endPoint y: 370, distance: 53.6
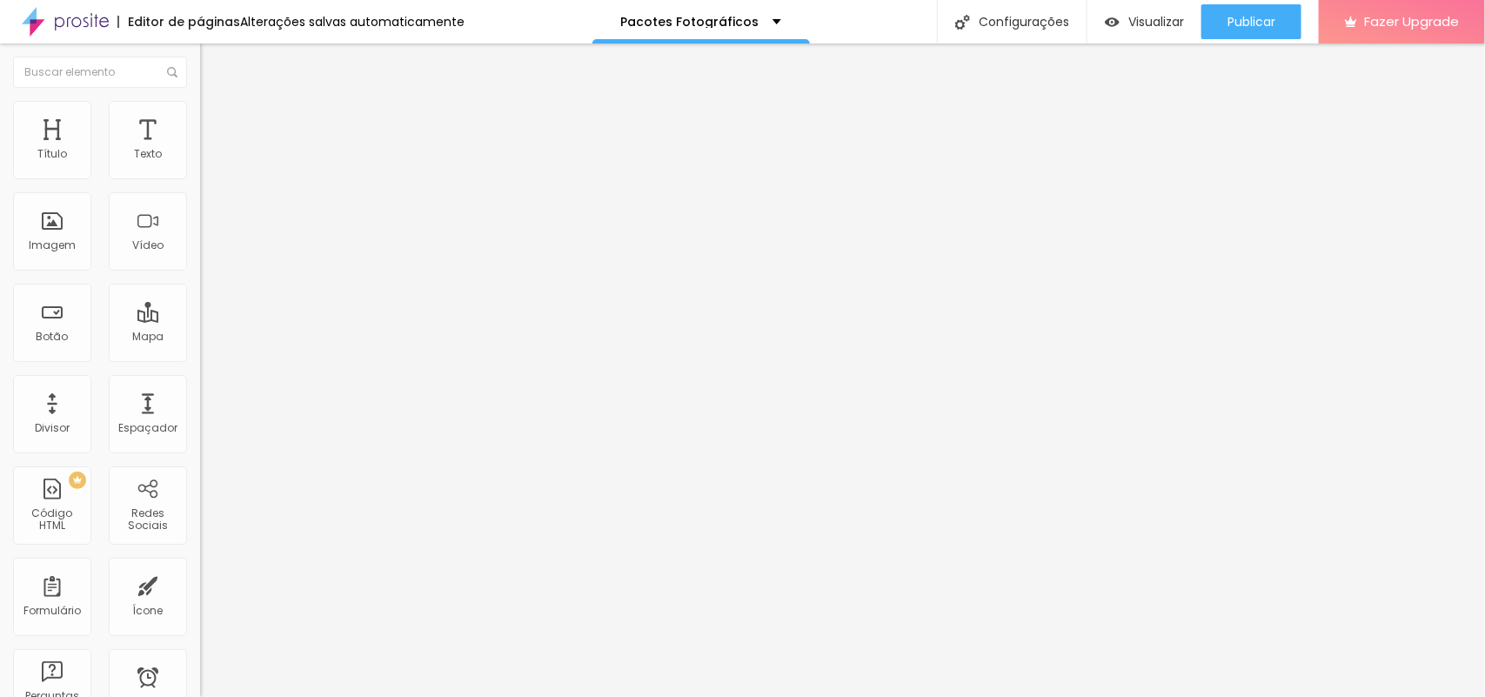
click at [295, 232] on span at bounding box center [300, 225] width 10 height 15
click at [200, 160] on span "Adicionar imagem" at bounding box center [256, 152] width 112 height 15
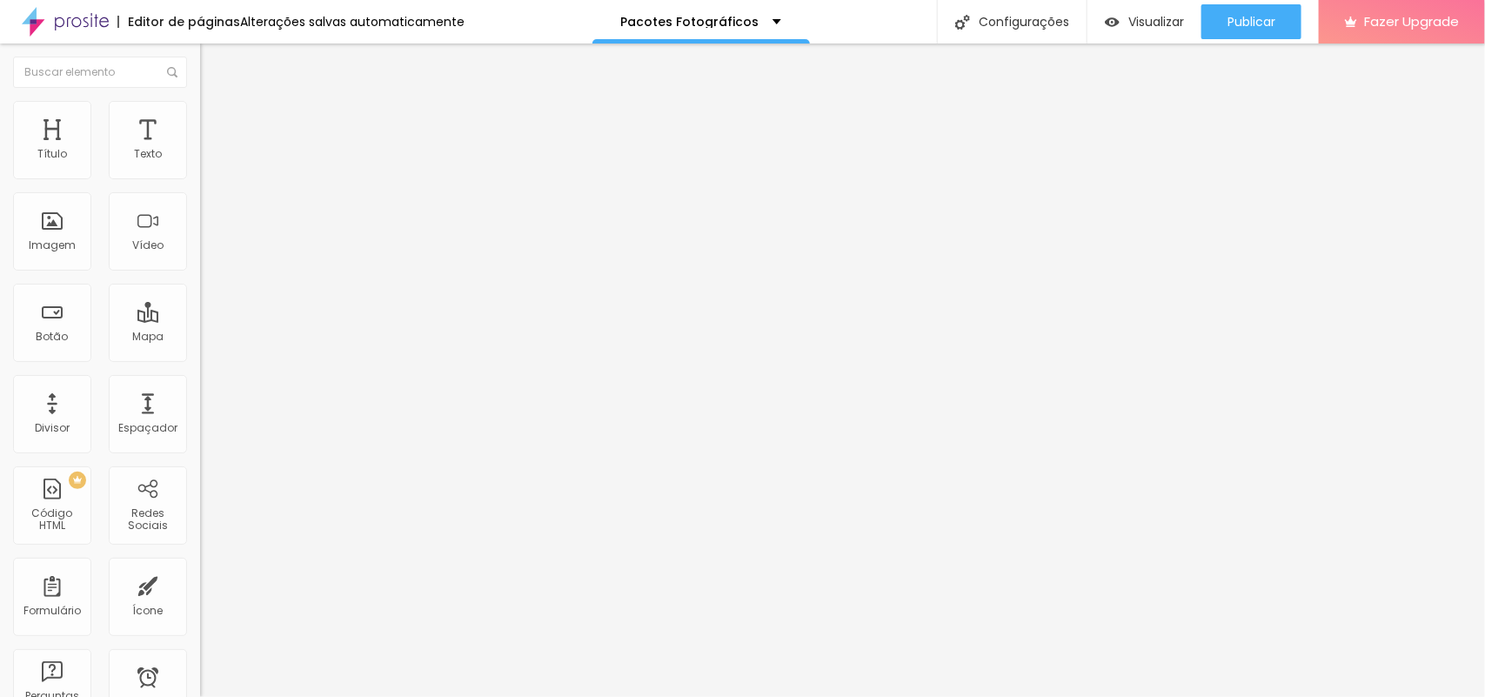
click at [200, 232] on span "Adicionar imagem" at bounding box center [256, 225] width 112 height 15
click at [1259, 30] on div "Publicar" at bounding box center [1252, 21] width 48 height 35
click at [200, 160] on span "Trocar imagem" at bounding box center [247, 152] width 95 height 15
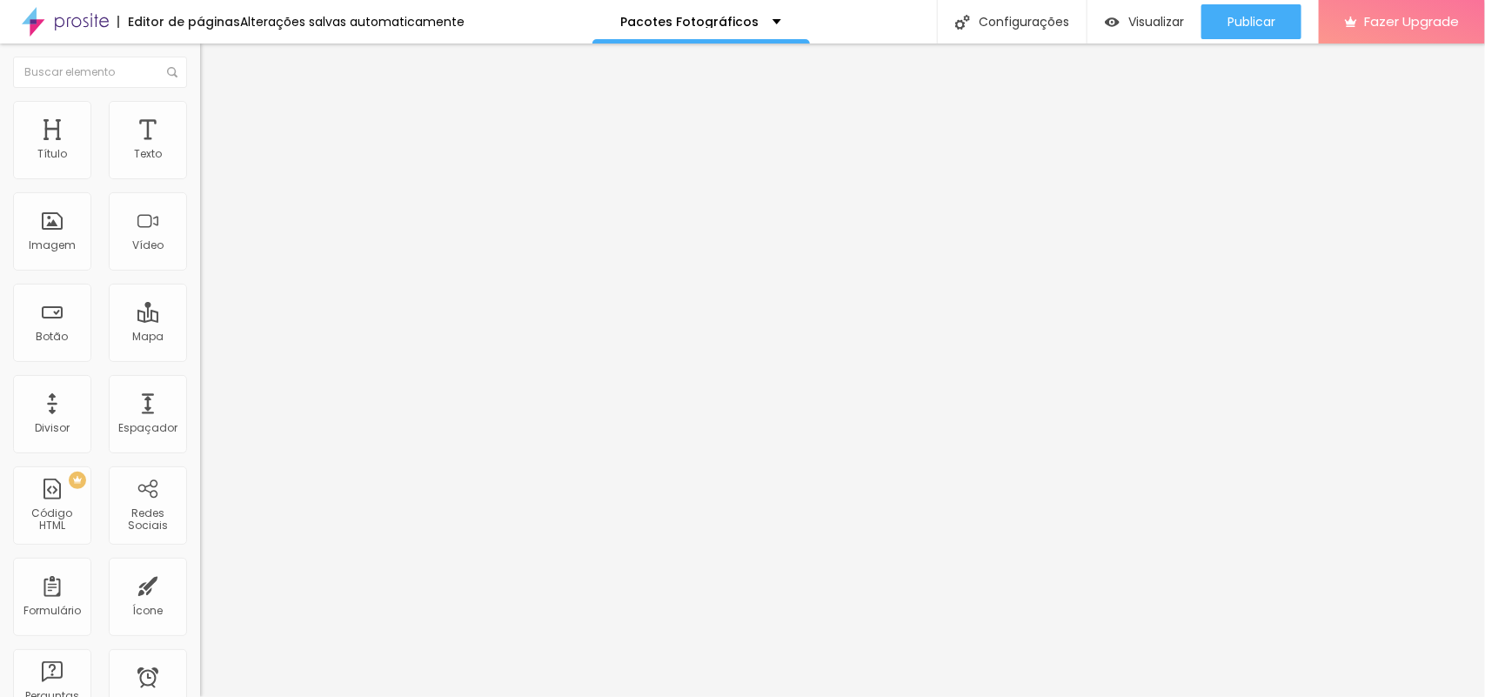
scroll to position [435, 0]
click at [200, 232] on span "Trocar imagem" at bounding box center [247, 225] width 95 height 15
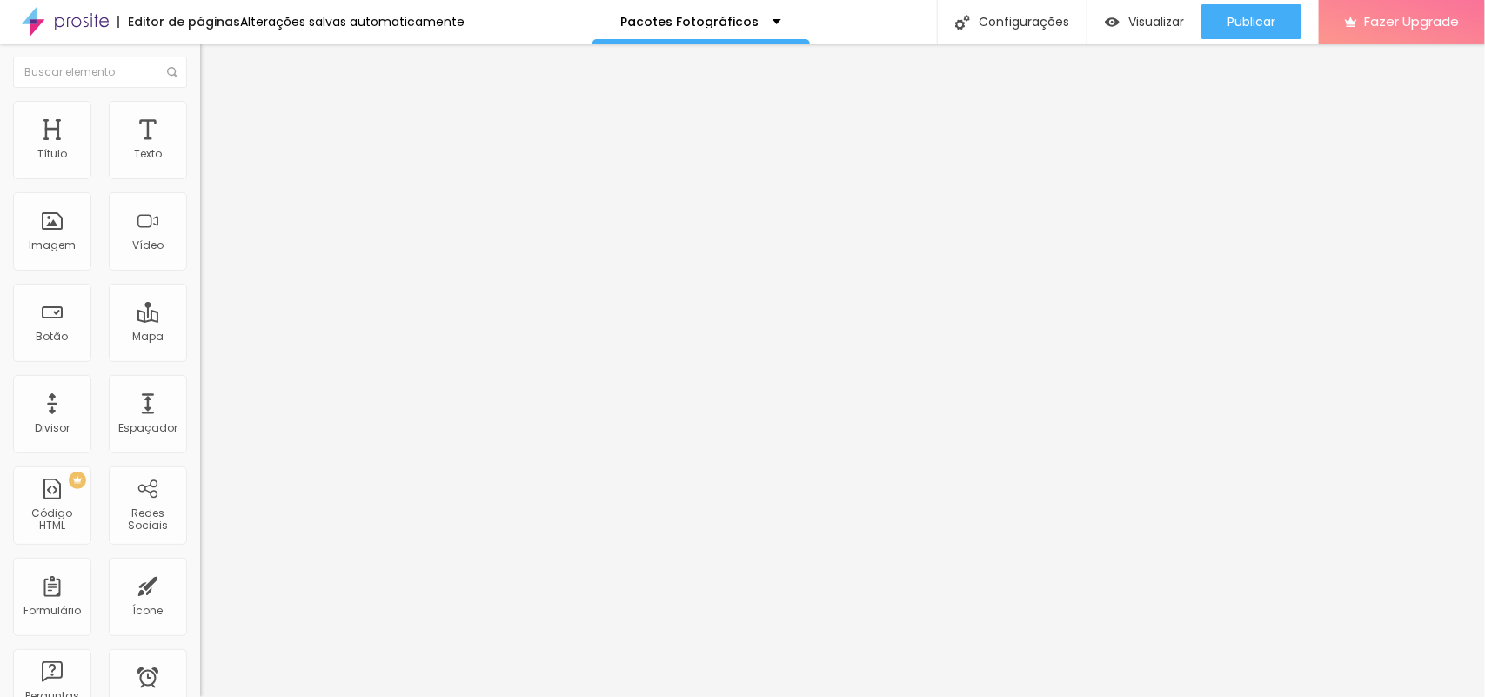
click at [1229, 28] on span "Publicar" at bounding box center [1252, 22] width 48 height 14
click at [295, 157] on img at bounding box center [300, 151] width 10 height 10
click at [295, 232] on span at bounding box center [300, 225] width 10 height 15
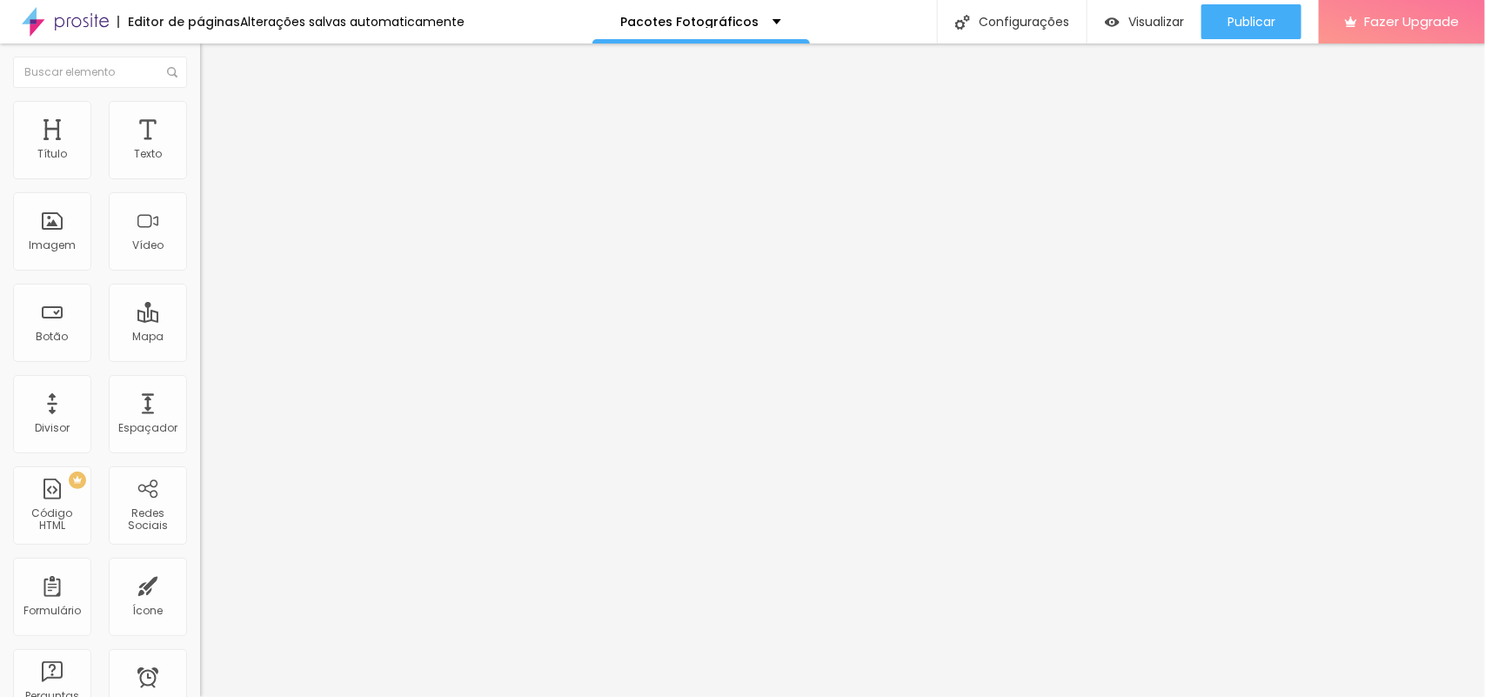
click at [200, 160] on span "Adicionar imagem" at bounding box center [256, 152] width 112 height 15
drag, startPoint x: 179, startPoint y: 414, endPoint x: 418, endPoint y: 446, distance: 240.6
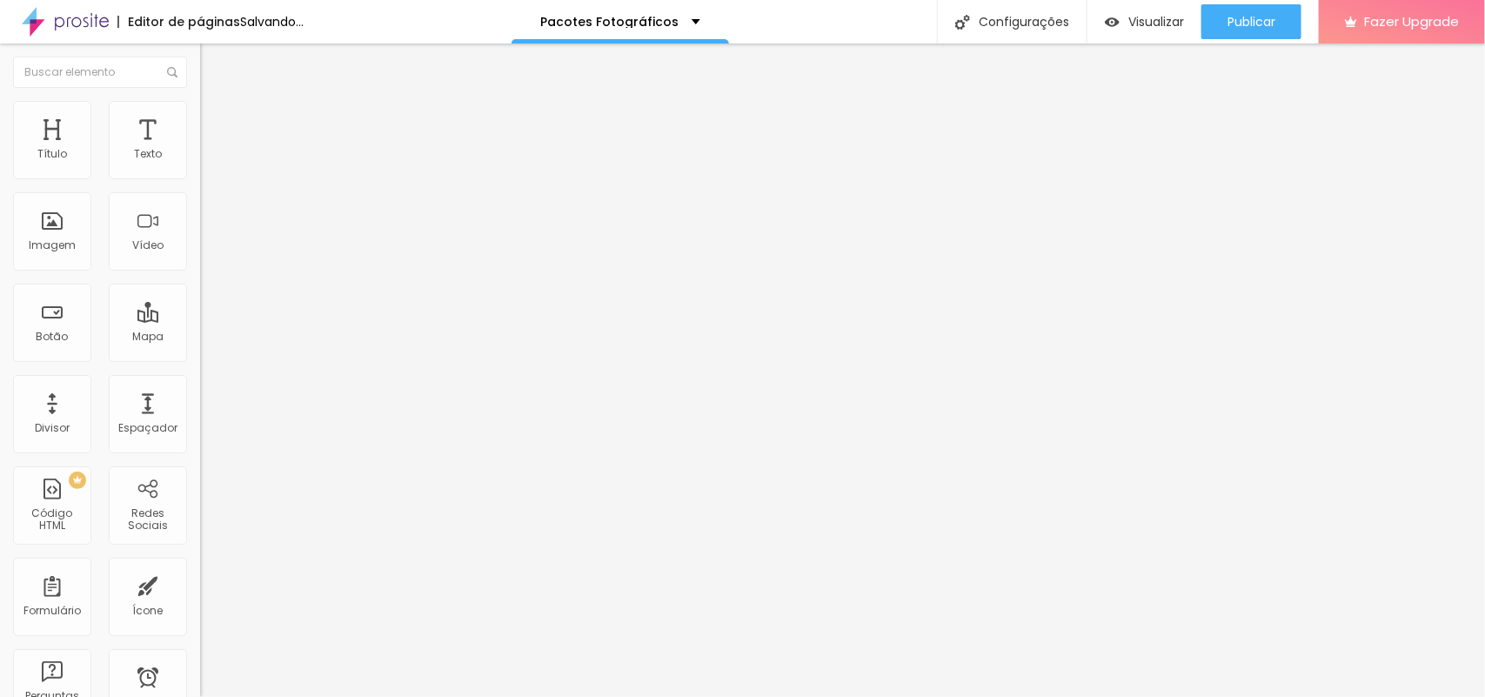
click at [200, 232] on span "Adicionar imagem" at bounding box center [256, 225] width 112 height 15
drag, startPoint x: 368, startPoint y: 498, endPoint x: 554, endPoint y: 549, distance: 193.1
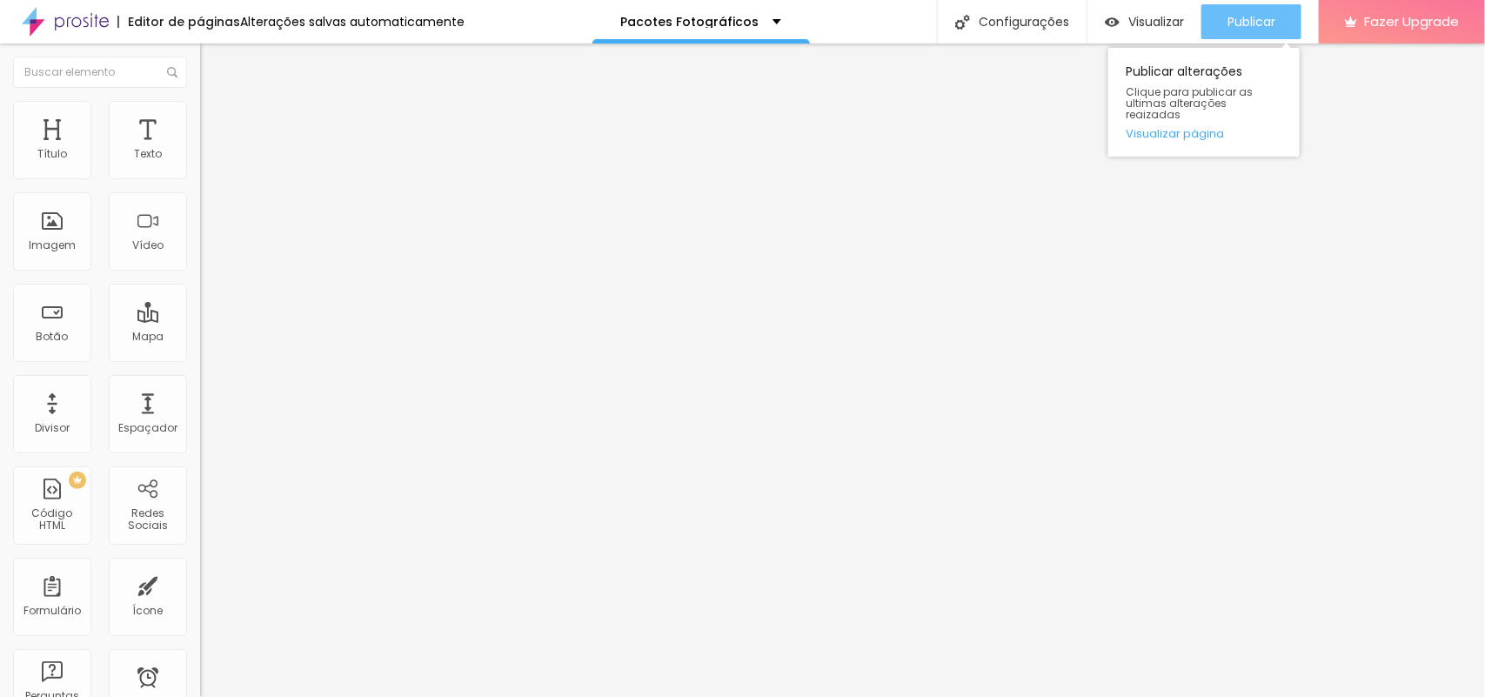
click at [1238, 22] on span "Publicar" at bounding box center [1252, 22] width 48 height 14
click at [295, 157] on img at bounding box center [300, 151] width 10 height 10
click at [295, 229] on img at bounding box center [300, 223] width 10 height 10
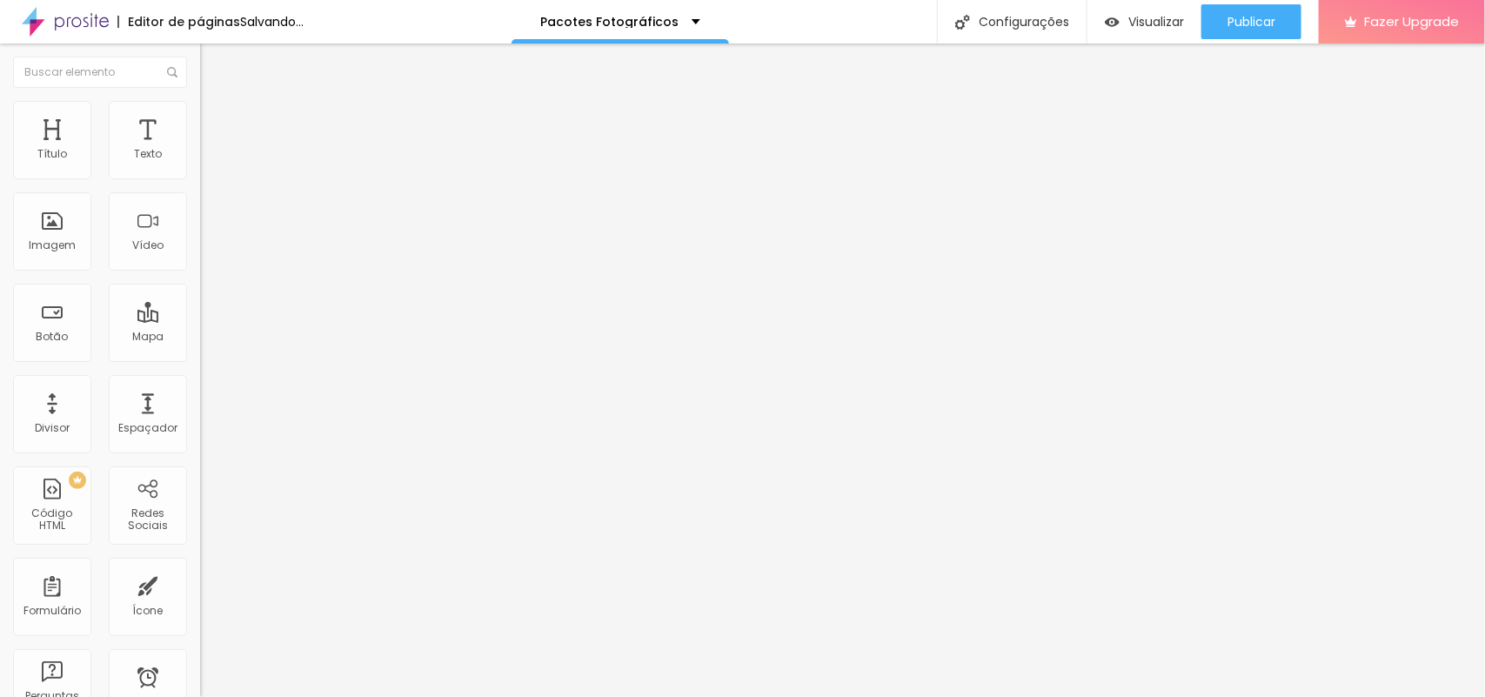
click at [200, 160] on span "Adicionar imagem" at bounding box center [256, 152] width 112 height 15
click at [200, 232] on span "Adicionar imagem" at bounding box center [256, 225] width 112 height 15
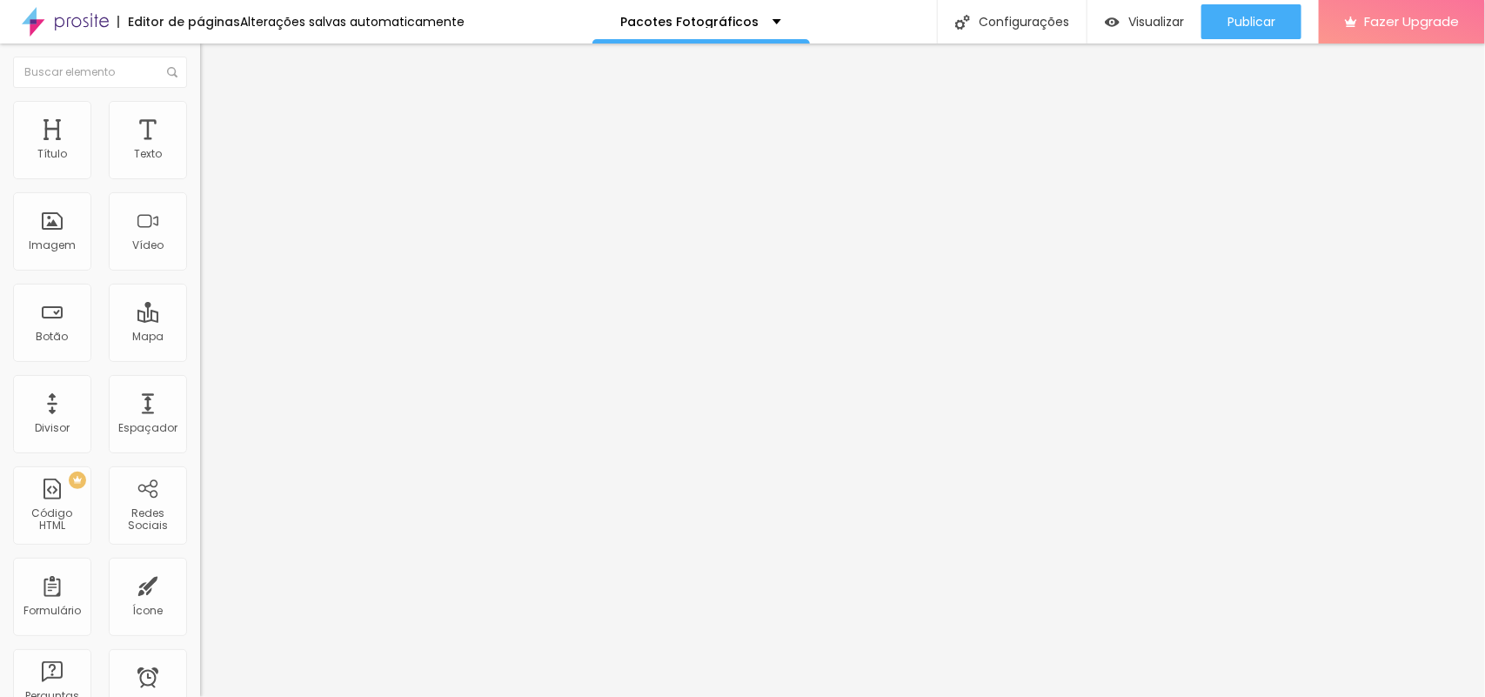
scroll to position [218, 0]
click at [1222, 15] on button "Publicar" at bounding box center [1252, 21] width 100 height 35
click at [200, 160] on span "Trocar imagem" at bounding box center [247, 152] width 95 height 15
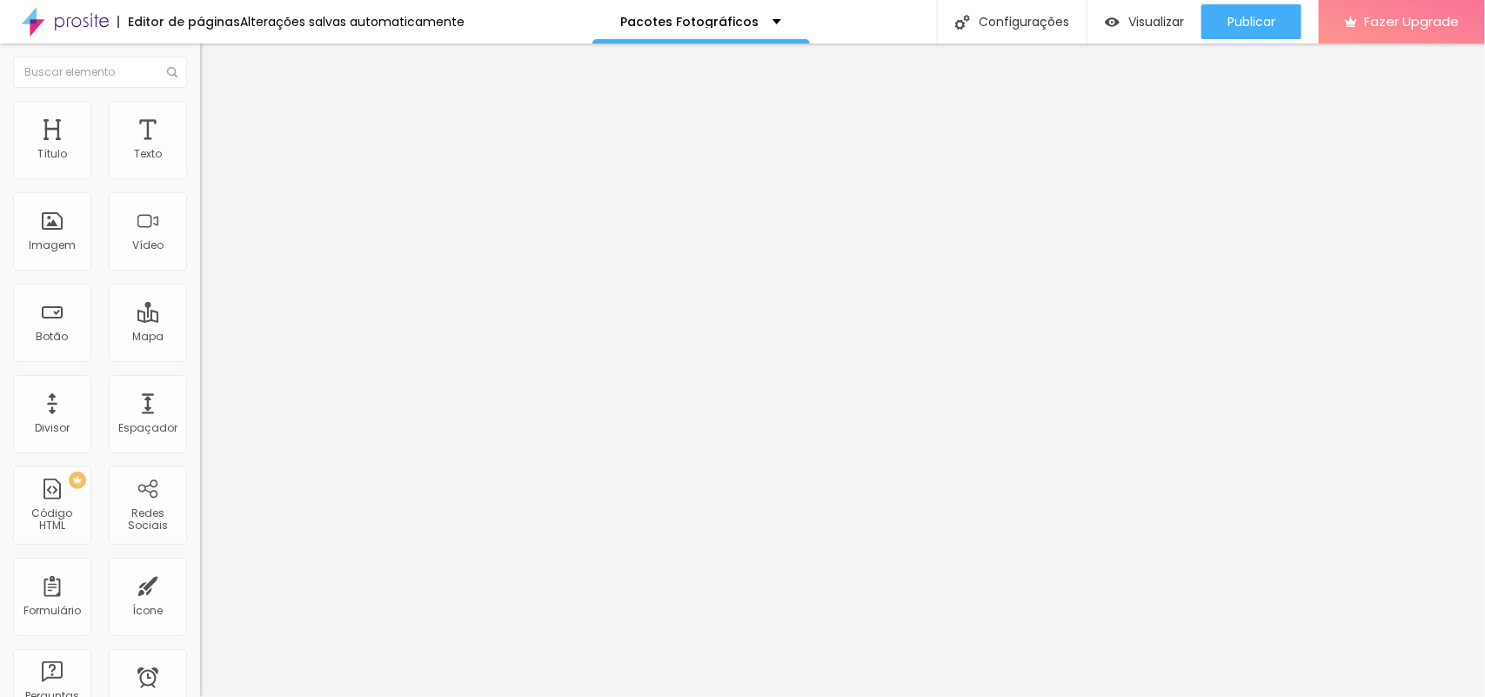
scroll to position [435, 0]
click at [1258, 18] on span "Publicar" at bounding box center [1252, 22] width 48 height 14
click at [200, 160] on span "Trocar imagem" at bounding box center [247, 152] width 95 height 15
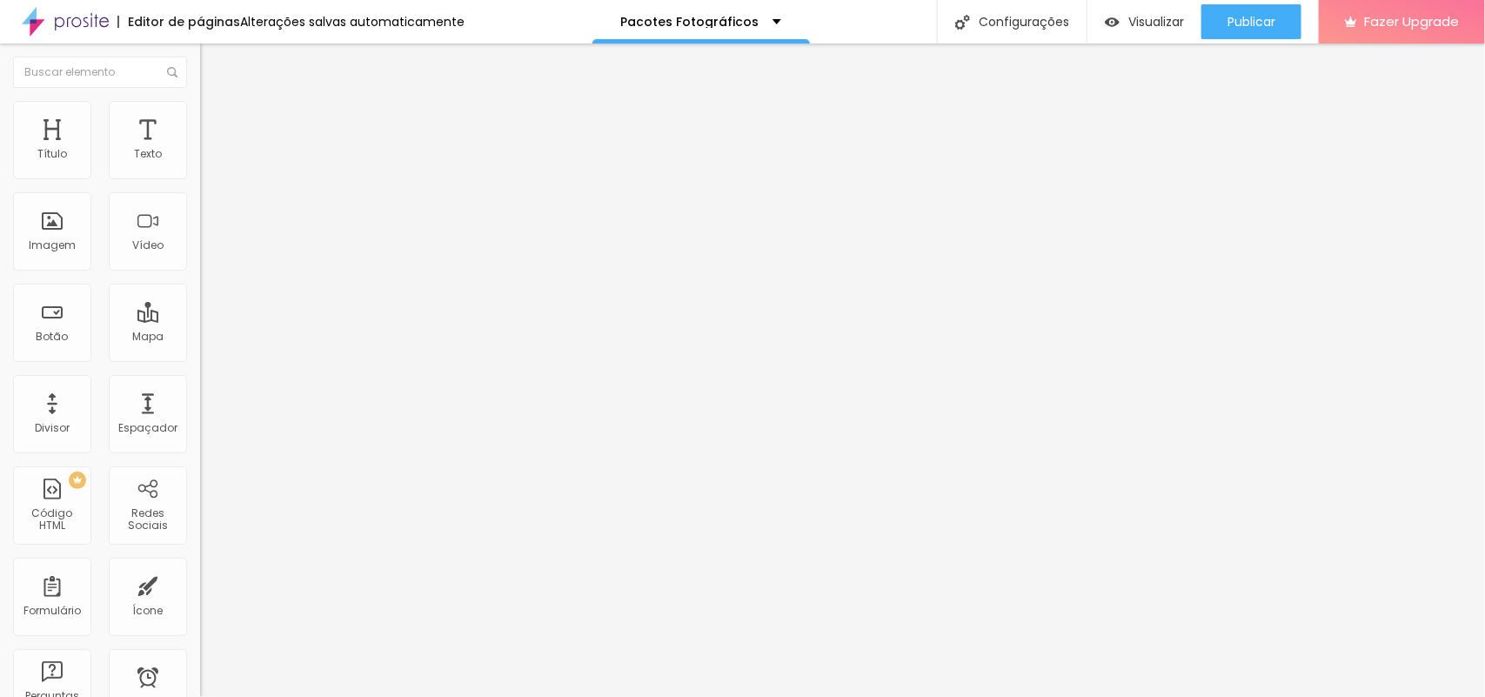
scroll to position [344, 0]
drag, startPoint x: 351, startPoint y: 375, endPoint x: 367, endPoint y: 392, distance: 23.4
click at [200, 160] on span "Trocar imagem" at bounding box center [247, 152] width 95 height 15
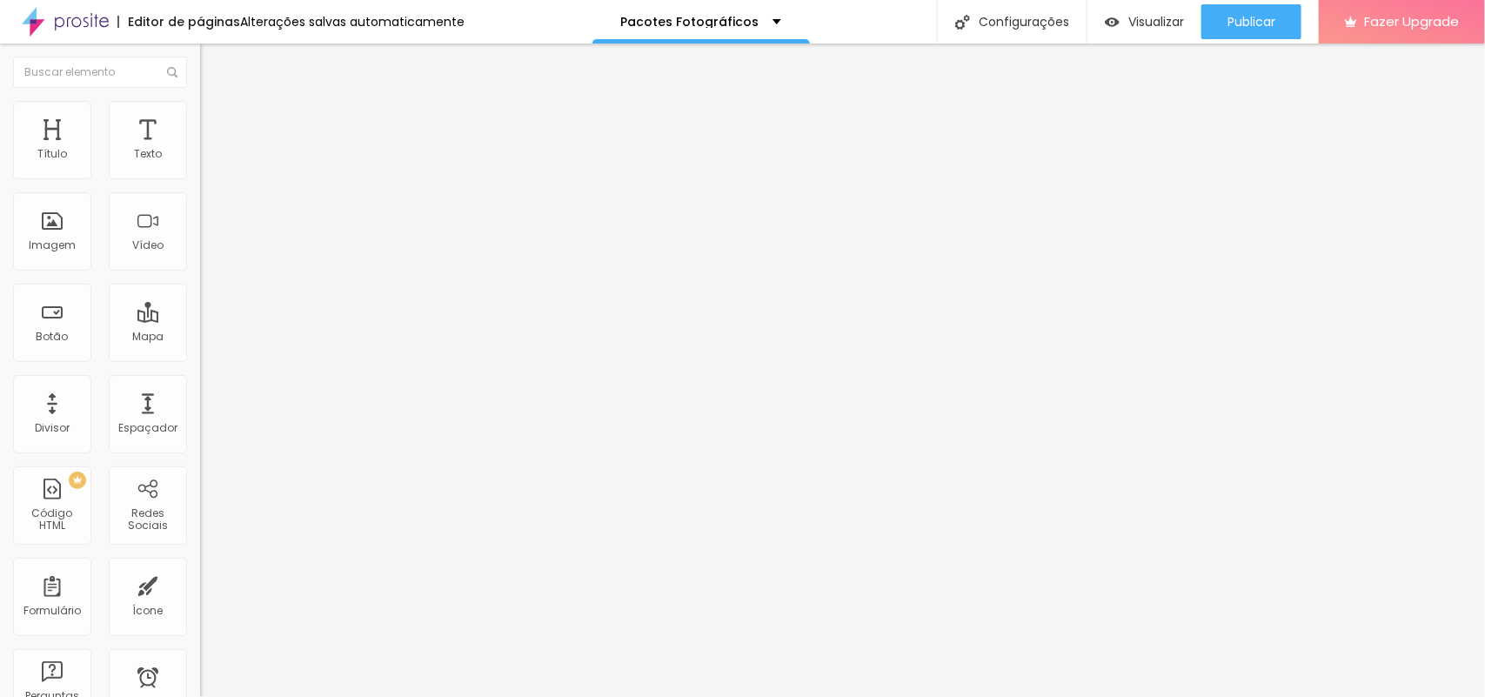
scroll to position [326, 0]
click at [1220, 19] on button "Publicar" at bounding box center [1252, 21] width 100 height 35
click at [295, 160] on span at bounding box center [300, 152] width 10 height 15
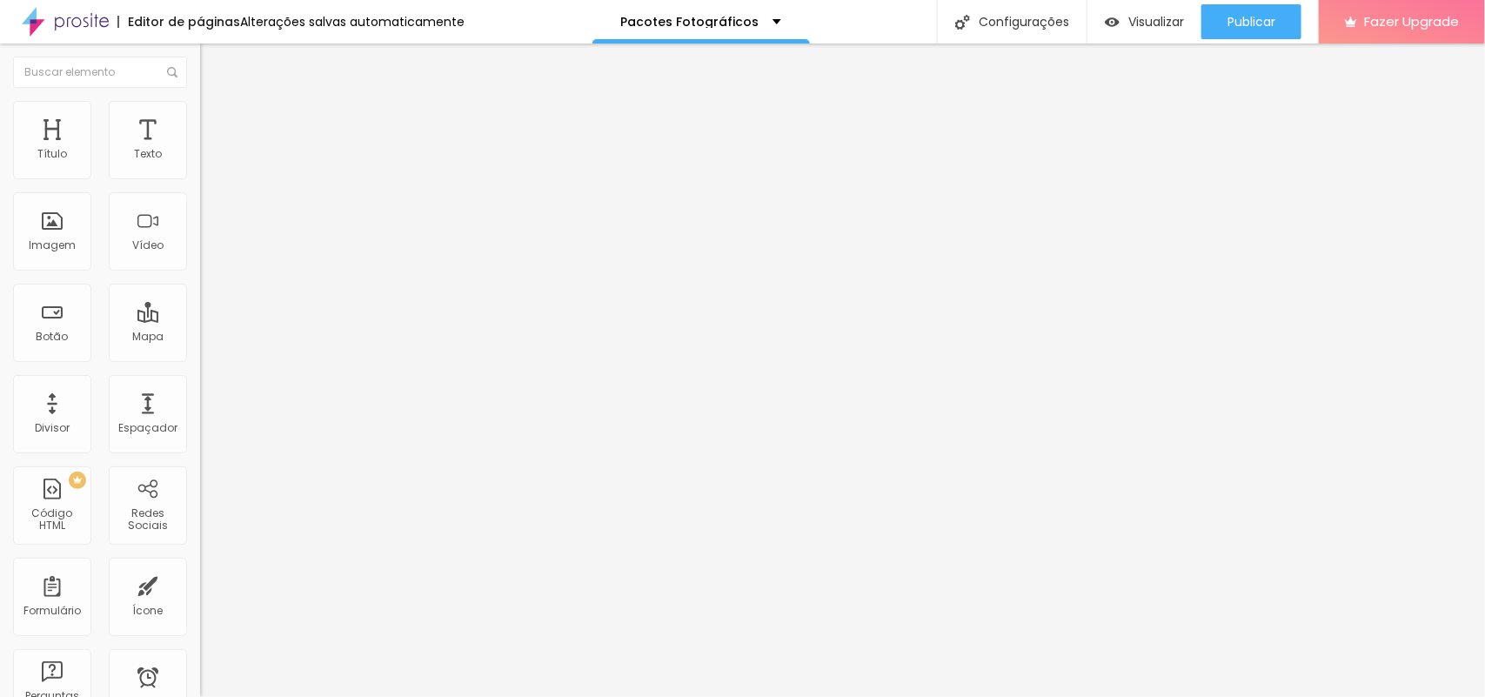
drag, startPoint x: 157, startPoint y: 419, endPoint x: 151, endPoint y: 405, distance: 14.4
click at [295, 229] on img at bounding box center [300, 223] width 10 height 10
click at [200, 160] on span "Adicionar imagem" at bounding box center [256, 152] width 112 height 15
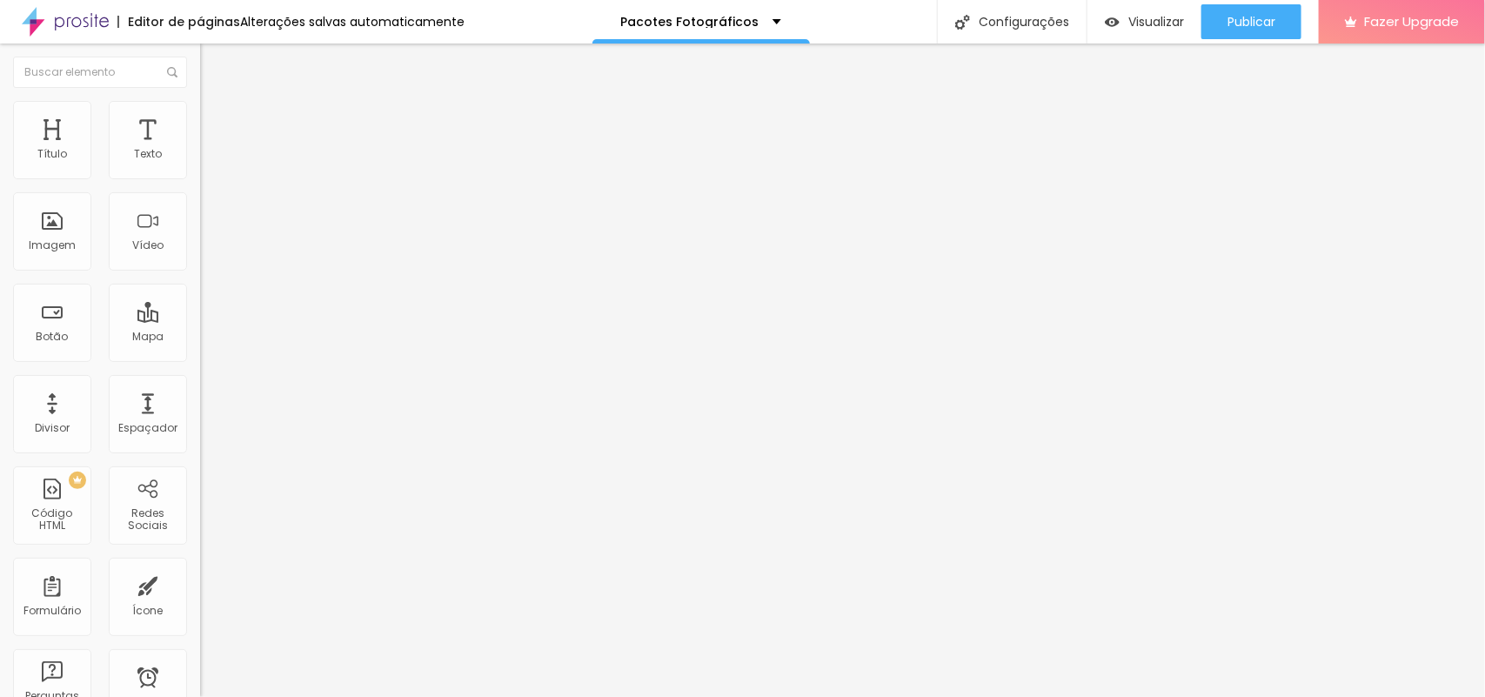
click at [200, 232] on span "Adicionar imagem" at bounding box center [256, 225] width 112 height 15
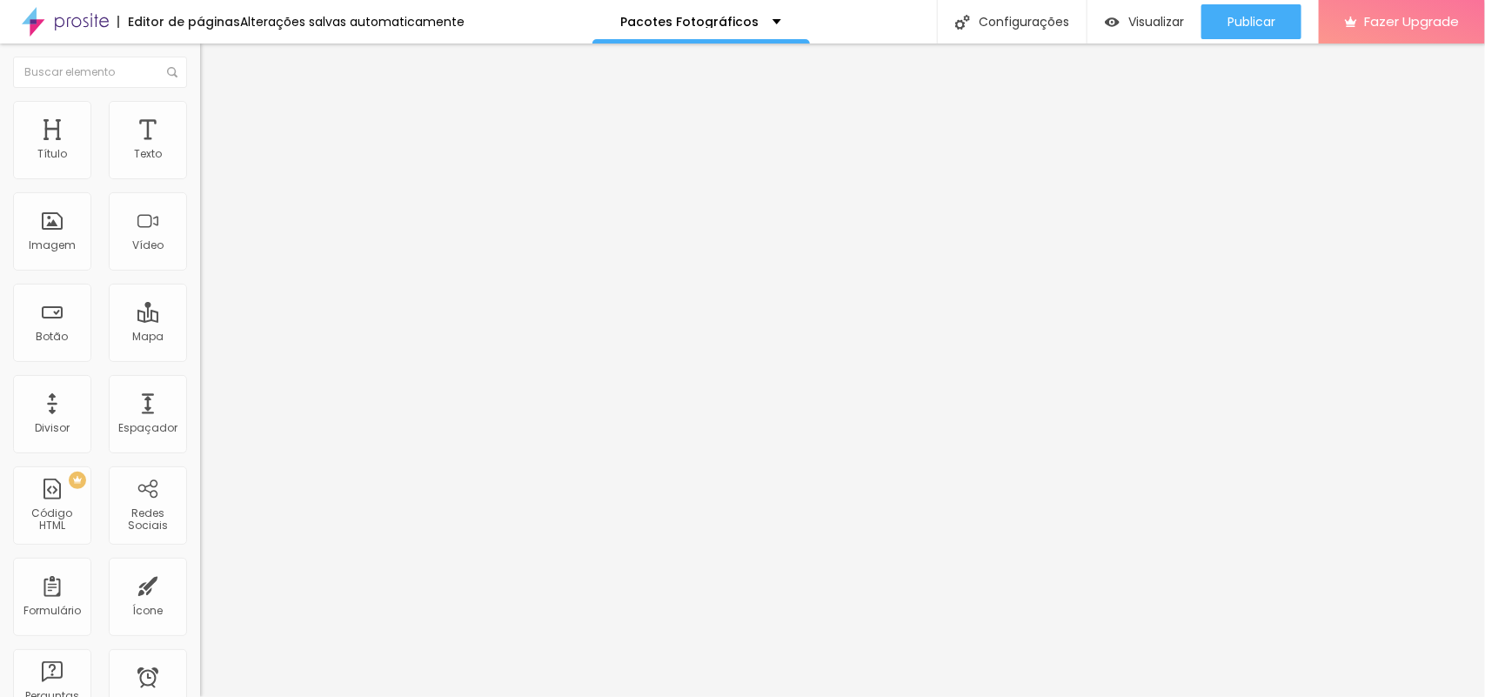
click at [1209, 23] on button "Publicar" at bounding box center [1252, 21] width 100 height 35
click at [295, 229] on img at bounding box center [300, 223] width 10 height 10
click at [295, 157] on img at bounding box center [300, 151] width 10 height 10
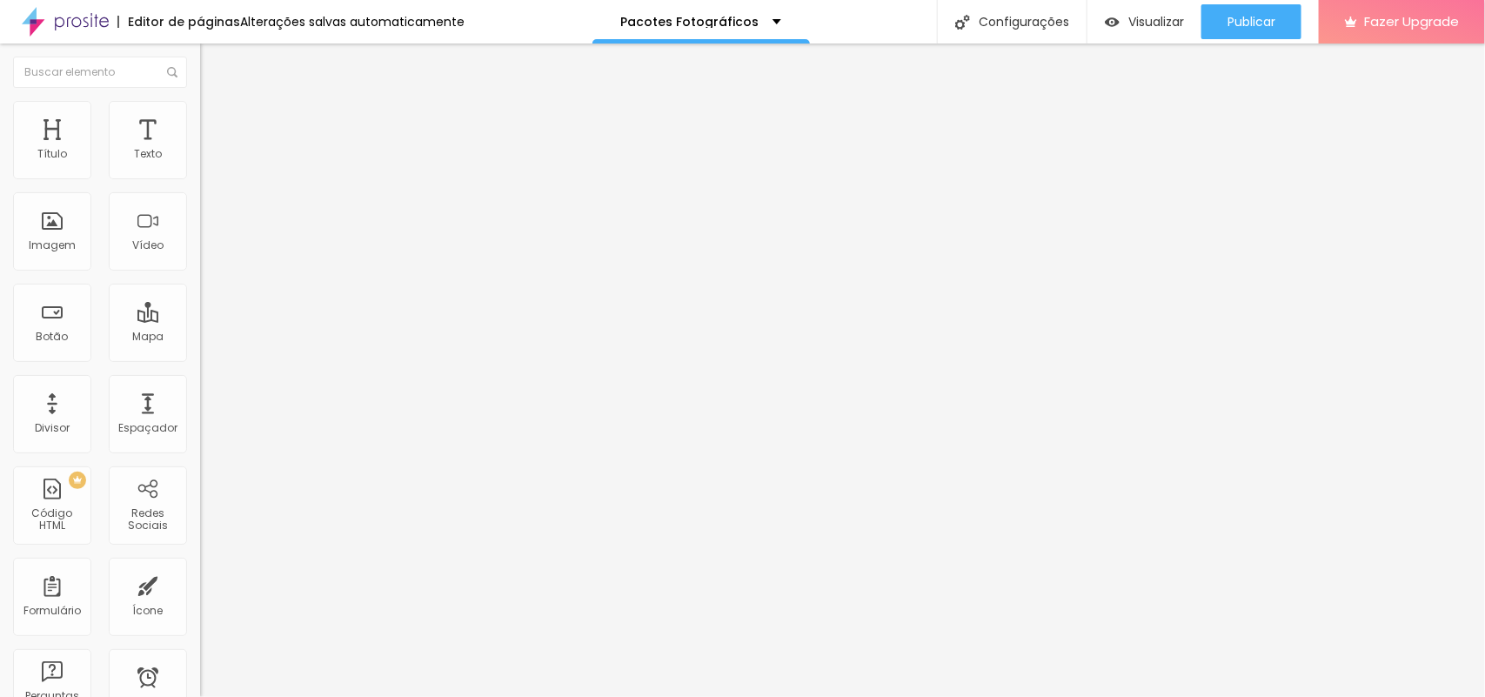
click at [213, 66] on img "button" at bounding box center [220, 64] width 14 height 14
click at [200, 150] on span "Adicionar imagem" at bounding box center [256, 142] width 112 height 15
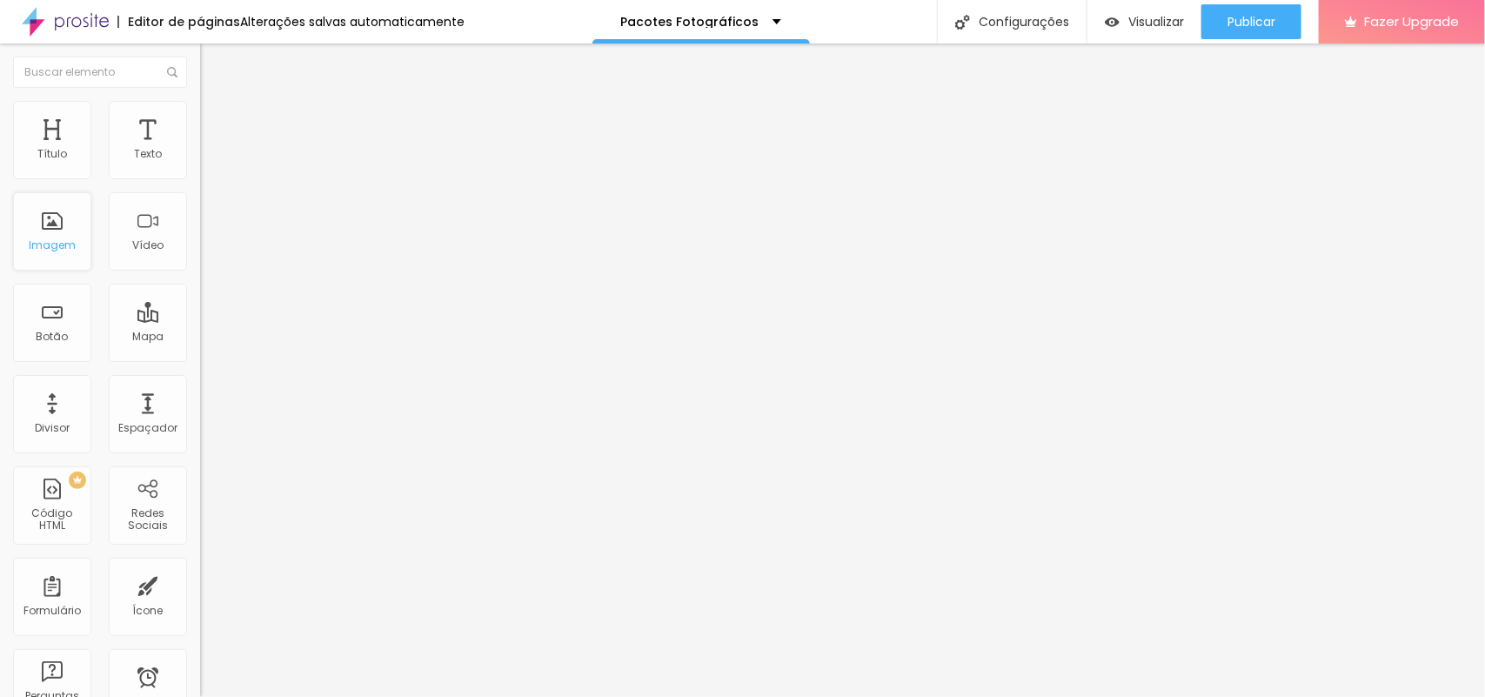
click at [67, 252] on div "Imagem" at bounding box center [52, 231] width 78 height 78
click at [49, 241] on div "Imagem" at bounding box center [52, 245] width 47 height 12
click at [200, 150] on span "Adicionar imagem" at bounding box center [256, 142] width 112 height 15
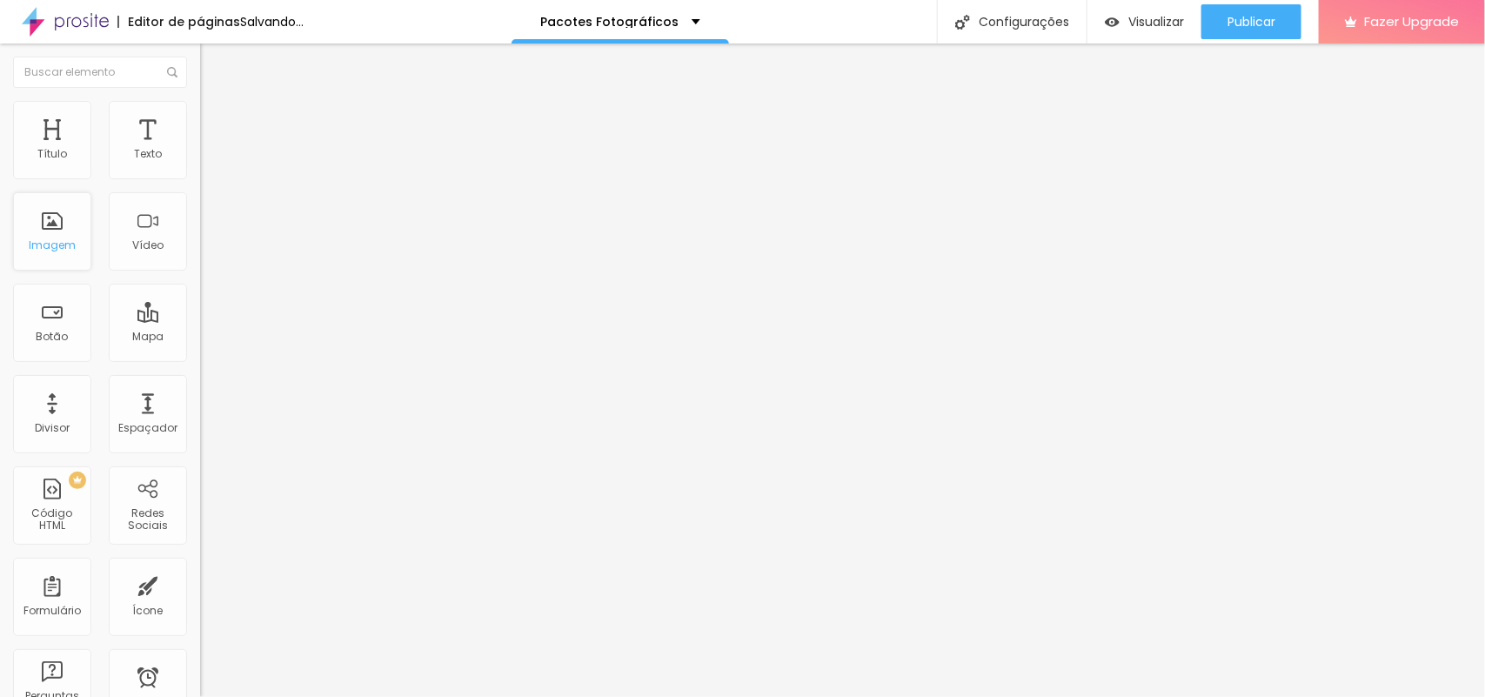
click at [46, 258] on div "Imagem" at bounding box center [52, 231] width 78 height 78
click at [200, 150] on span "Adicionar imagem" at bounding box center [256, 142] width 112 height 15
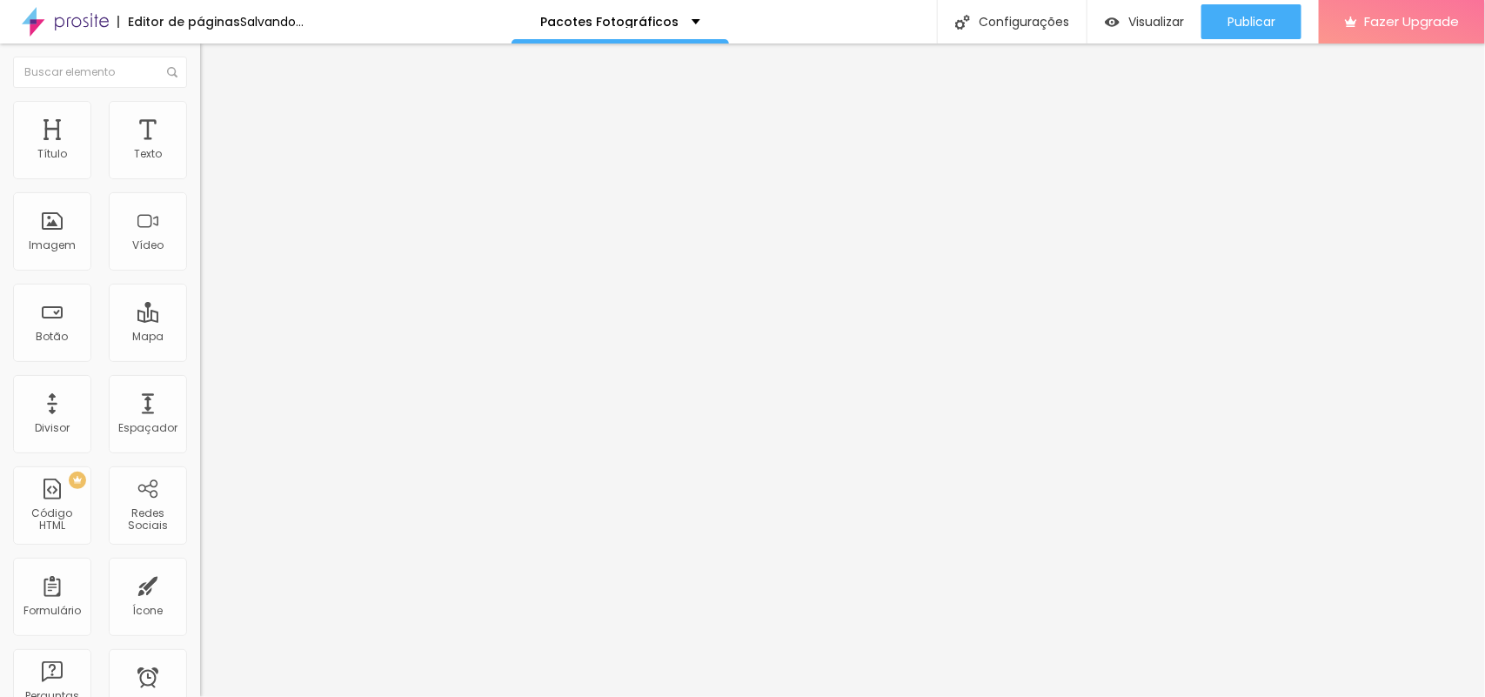
click at [200, 150] on span "Adicionar imagem" at bounding box center [256, 142] width 112 height 15
click at [57, 252] on div "Imagem" at bounding box center [52, 231] width 78 height 78
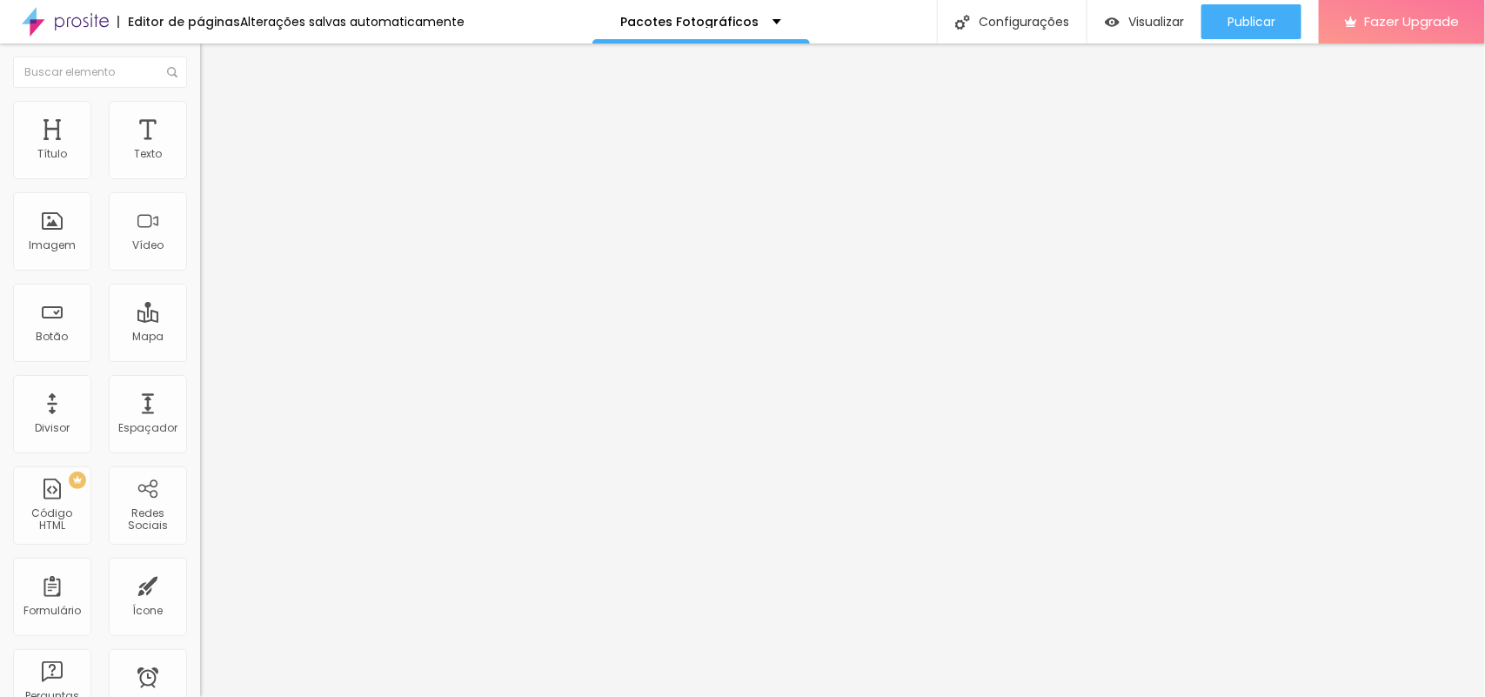
click at [213, 58] on img "button" at bounding box center [220, 64] width 14 height 14
click at [200, 150] on span "Adicionar imagem" at bounding box center [256, 142] width 112 height 15
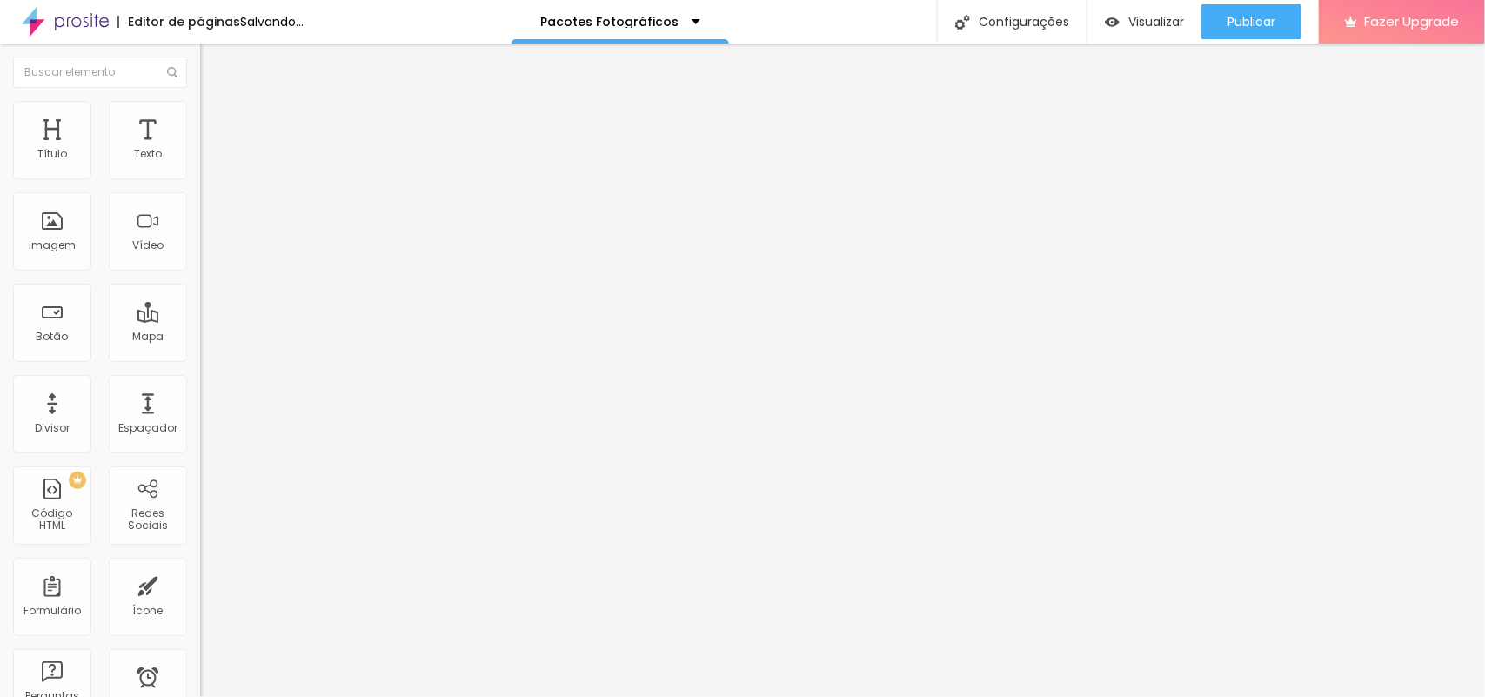
click at [200, 150] on span "Adicionar imagem" at bounding box center [256, 142] width 112 height 15
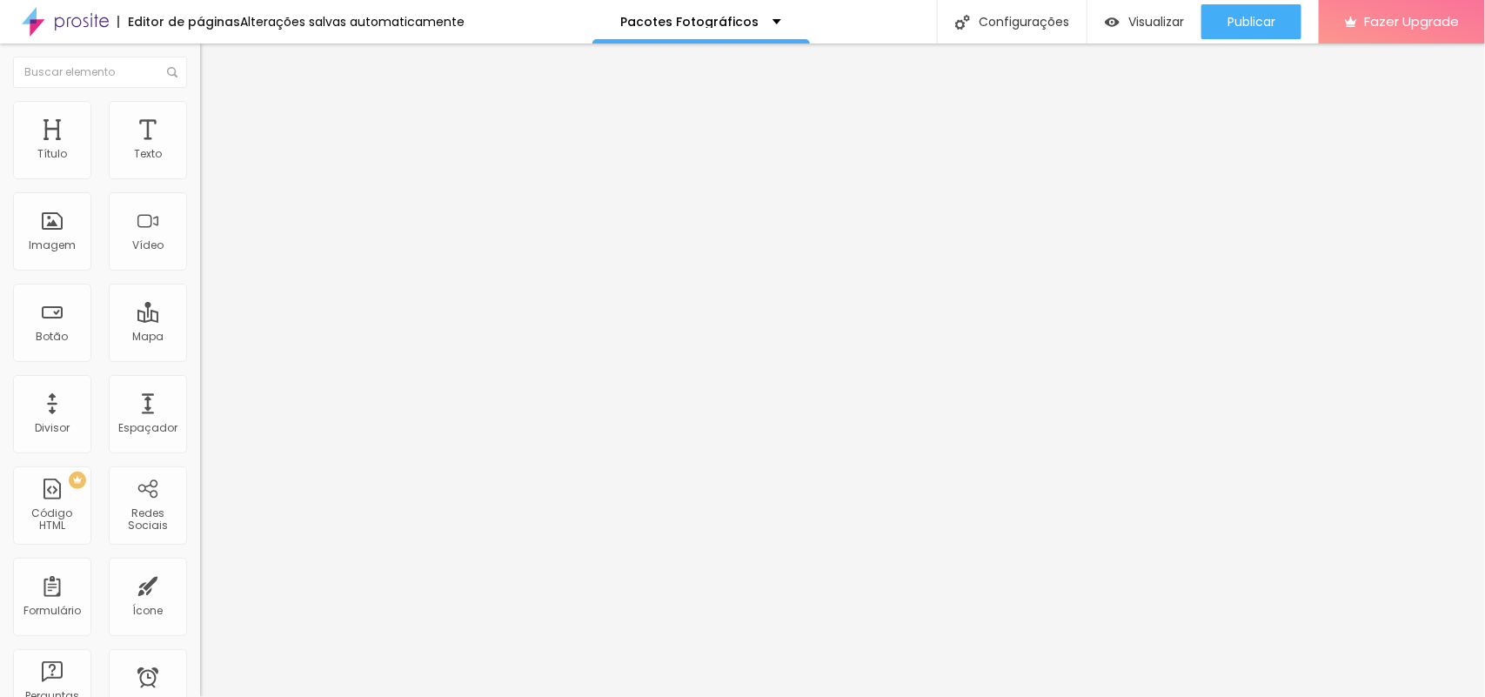
click at [200, 150] on span "Trocar imagem" at bounding box center [247, 142] width 95 height 15
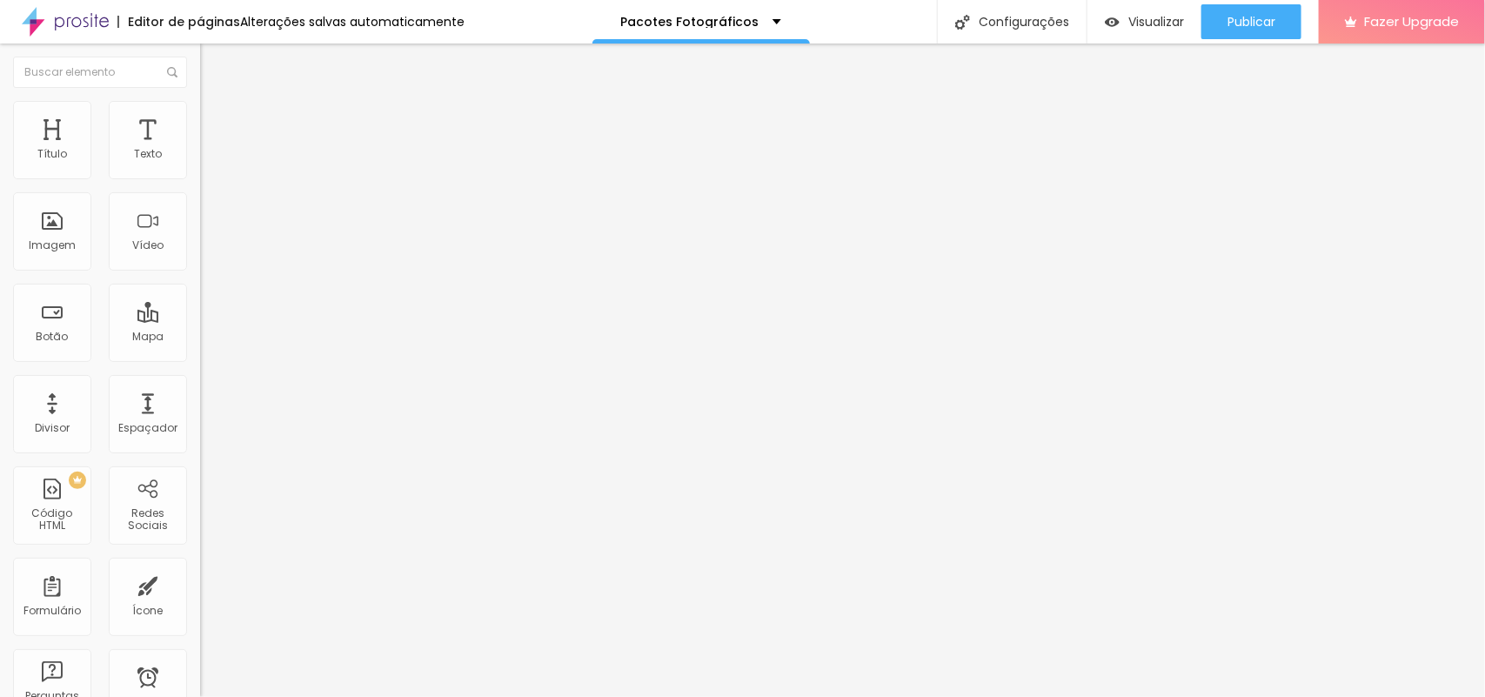
click at [200, 150] on span "Trocar imagem" at bounding box center [247, 142] width 95 height 15
click at [54, 253] on div "Imagem" at bounding box center [52, 231] width 78 height 78
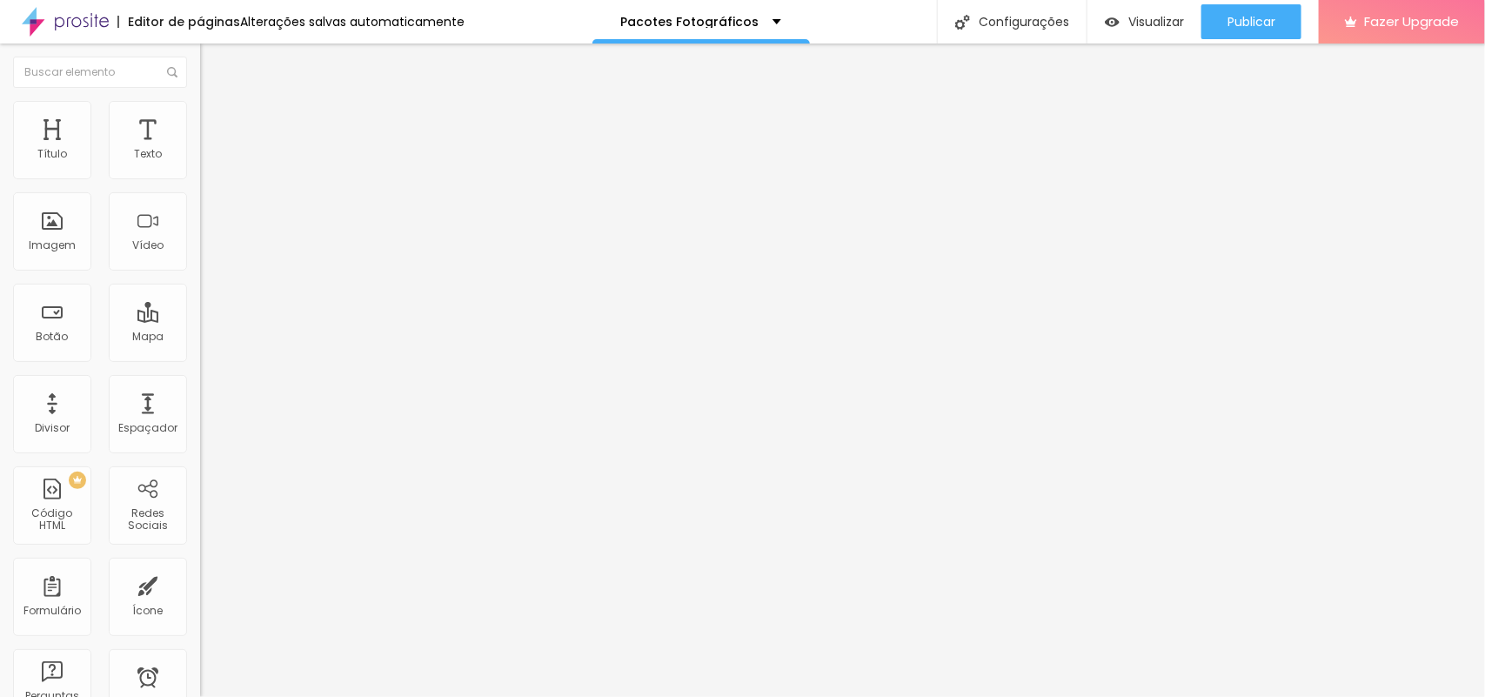
click at [200, 150] on span "Trocar imagem" at bounding box center [247, 142] width 95 height 15
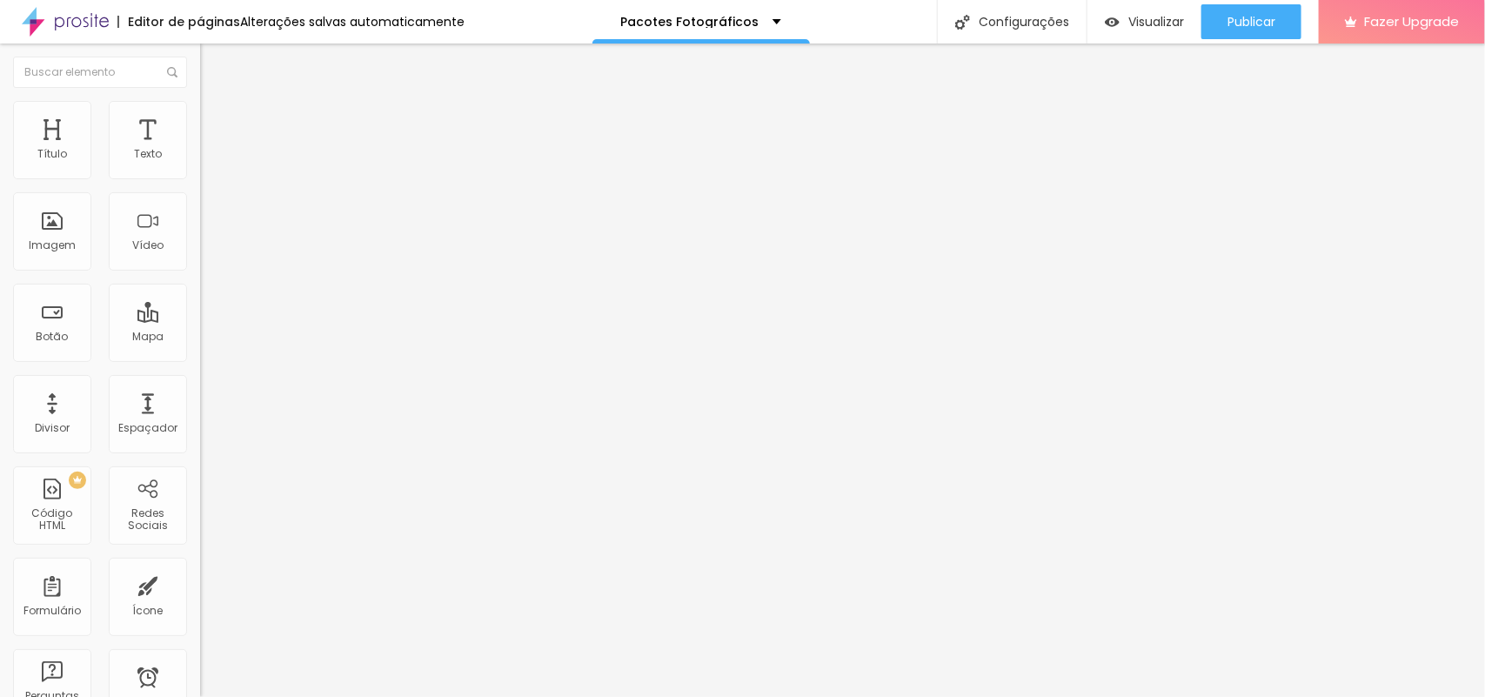
click at [200, 150] on span "Trocar imagem" at bounding box center [247, 142] width 95 height 15
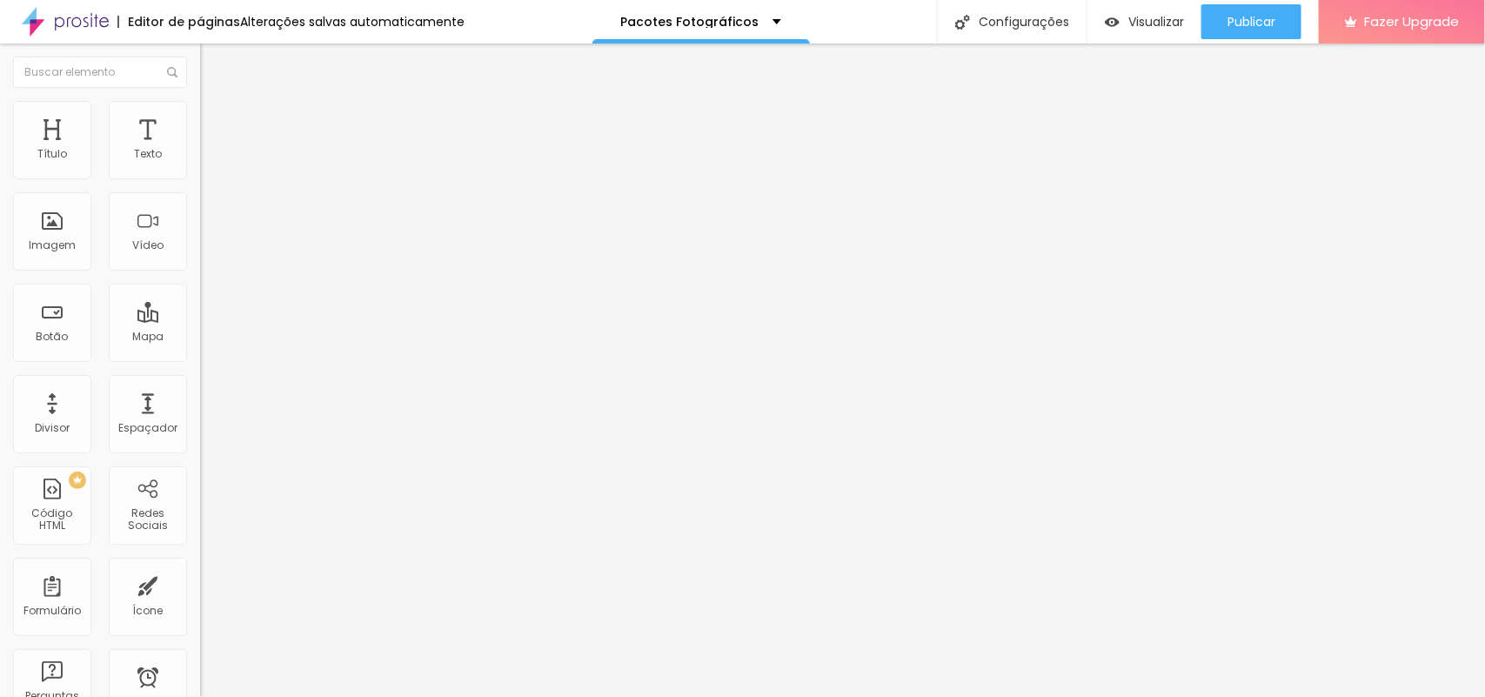
click at [200, 150] on span "Trocar imagem" at bounding box center [247, 142] width 95 height 15
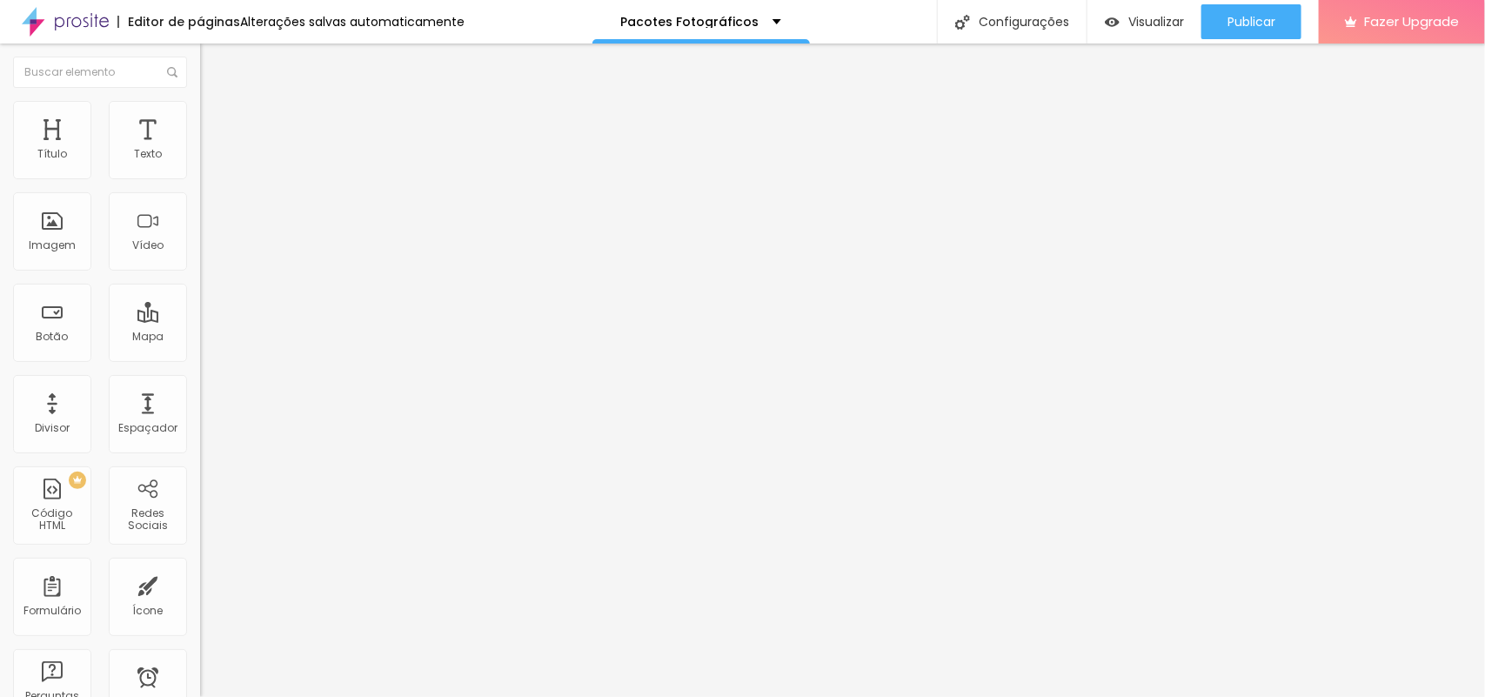
click at [200, 150] on span "Trocar imagem" at bounding box center [247, 142] width 95 height 15
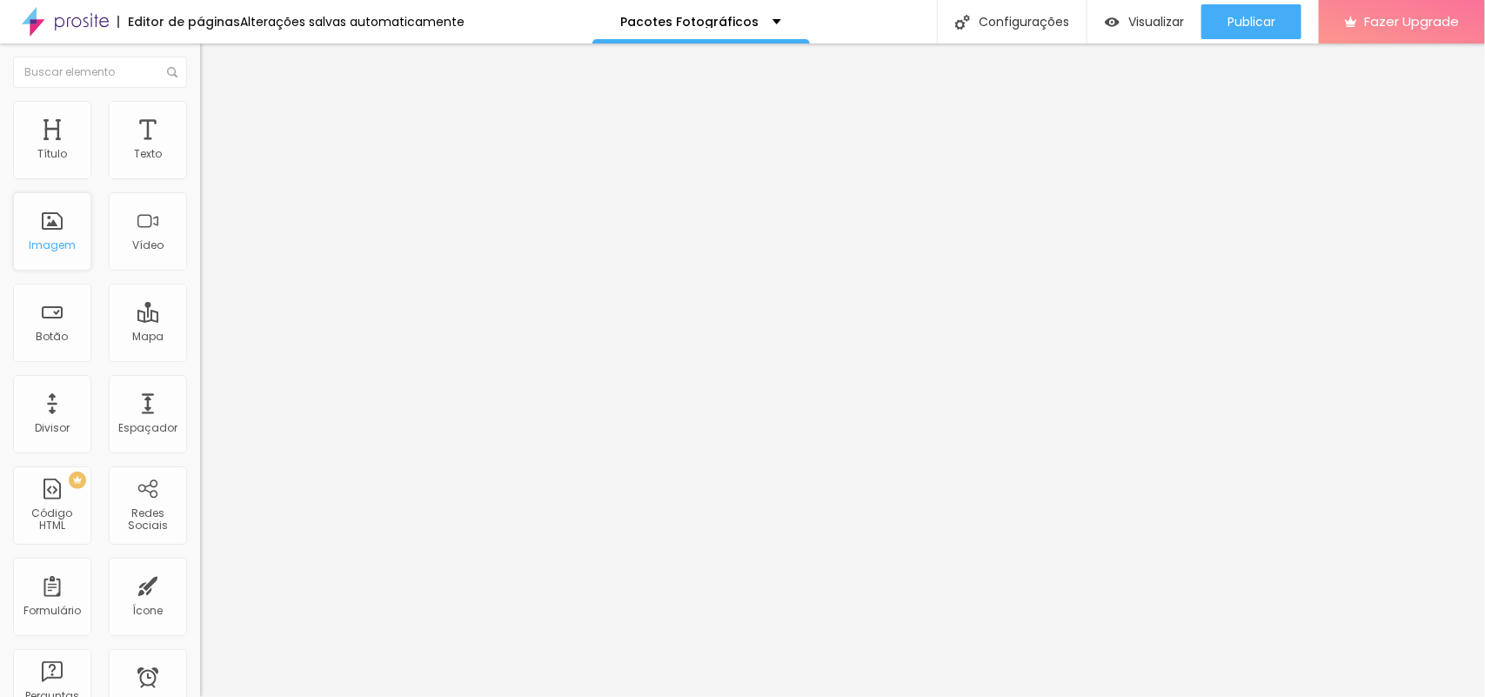
click at [52, 250] on div "Imagem" at bounding box center [52, 245] width 47 height 12
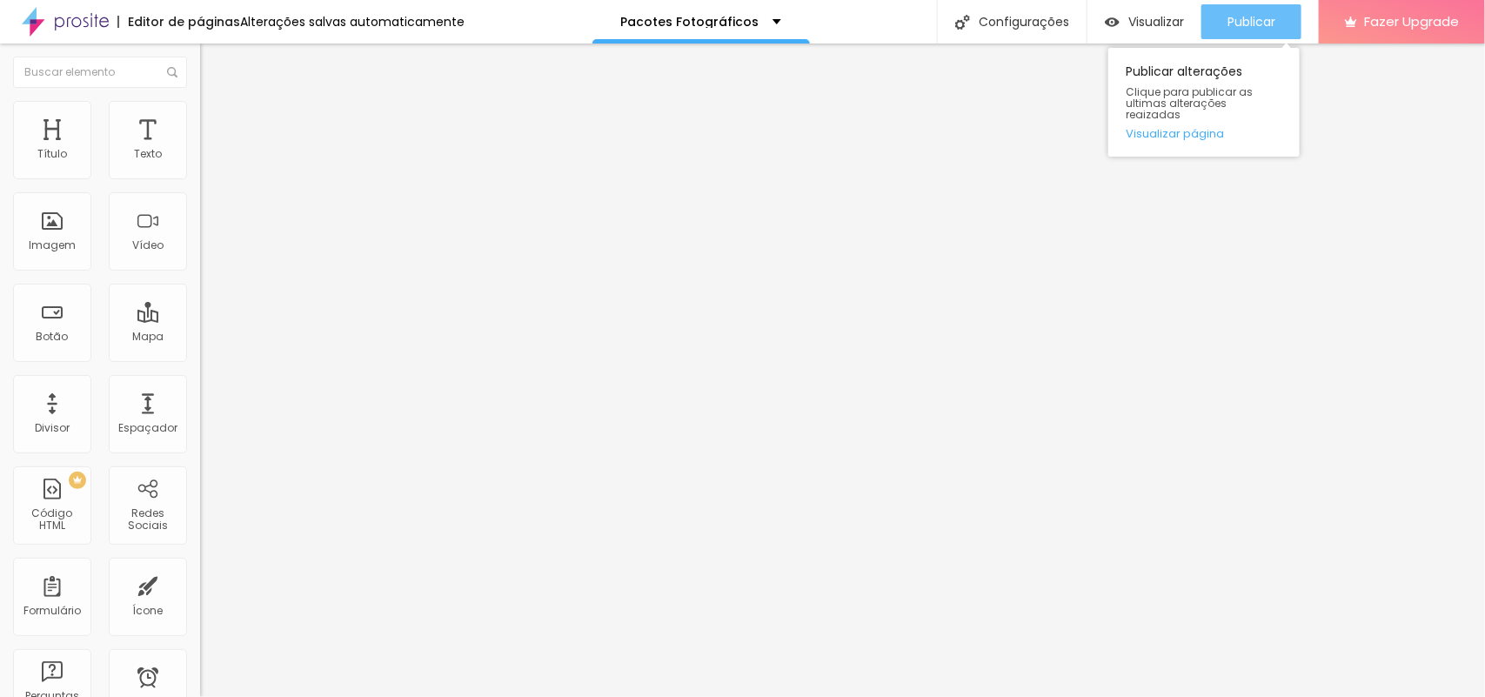
click at [1246, 26] on span "Publicar" at bounding box center [1252, 22] width 48 height 14
click at [1269, 16] on span "Publicar" at bounding box center [1252, 22] width 48 height 14
click at [1250, 10] on div "Publicar" at bounding box center [1252, 21] width 48 height 35
click at [200, 150] on span "Trocar imagem" at bounding box center [247, 142] width 95 height 15
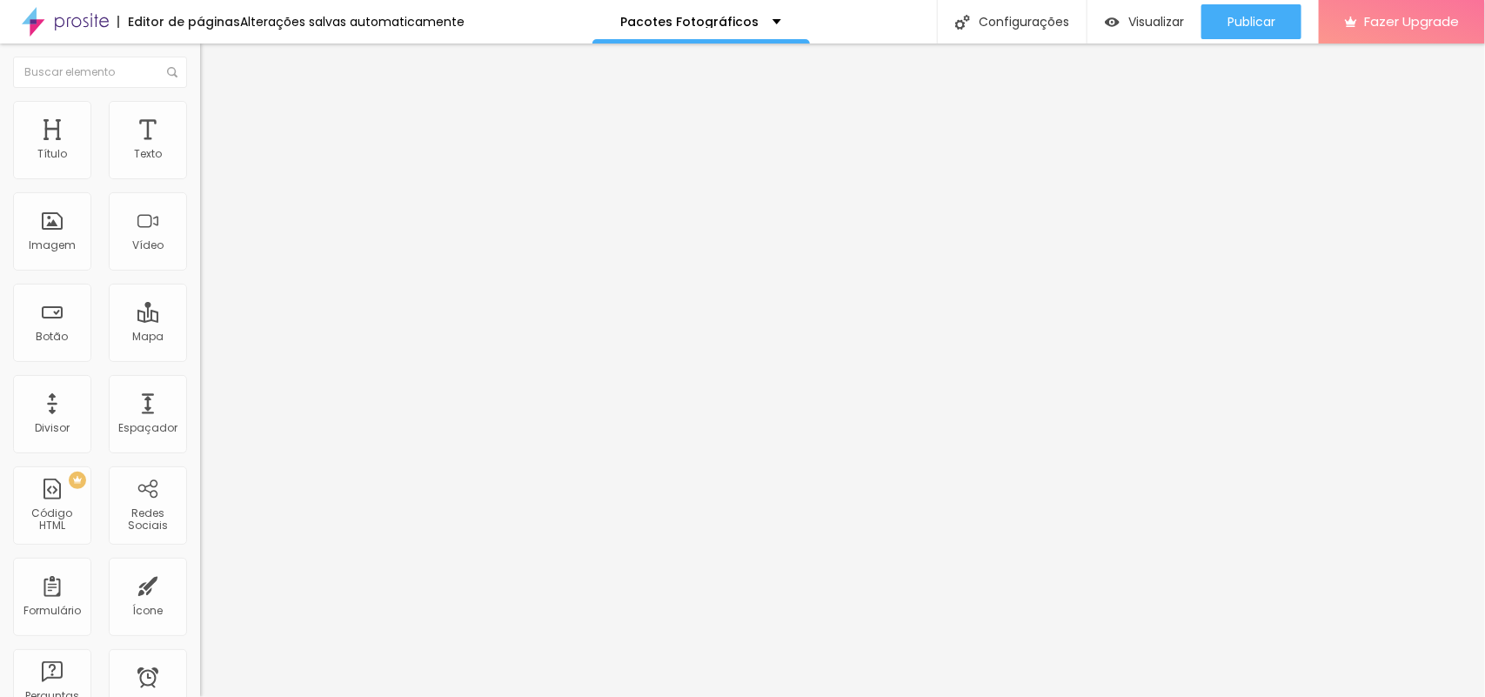
click at [1264, 37] on div "Publicar" at bounding box center [1252, 21] width 48 height 35
click at [1151, 26] on span "Visualizar" at bounding box center [1156, 22] width 56 height 14
